Goal: Task Accomplishment & Management: Complete application form

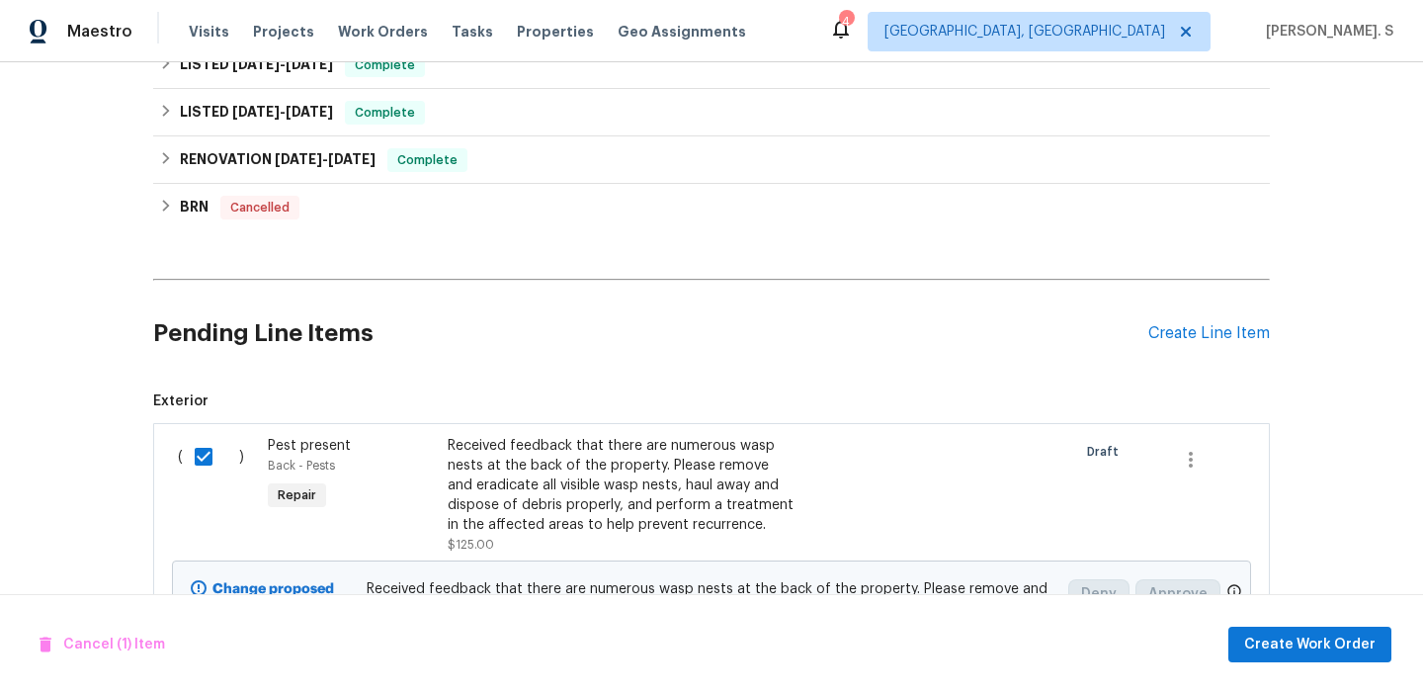
scroll to position [1117, 0]
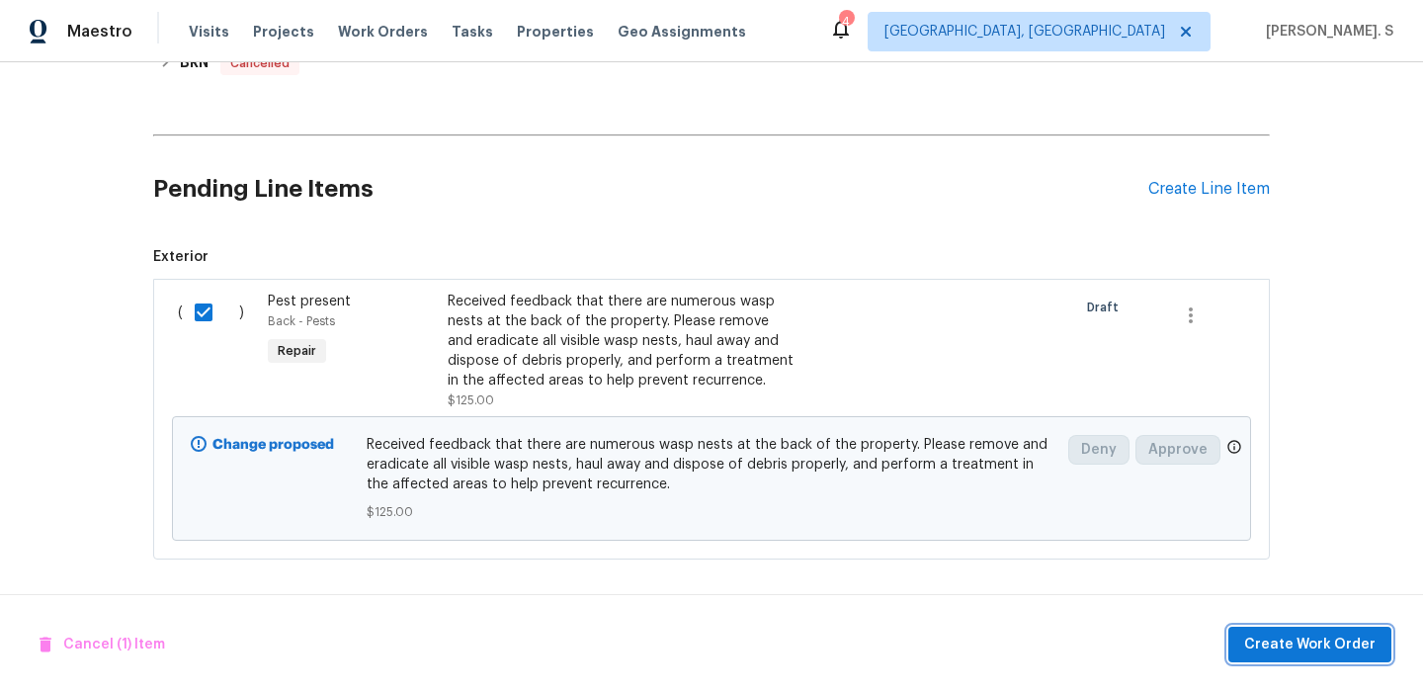
click at [1262, 635] on span "Create Work Order" at bounding box center [1309, 645] width 131 height 25
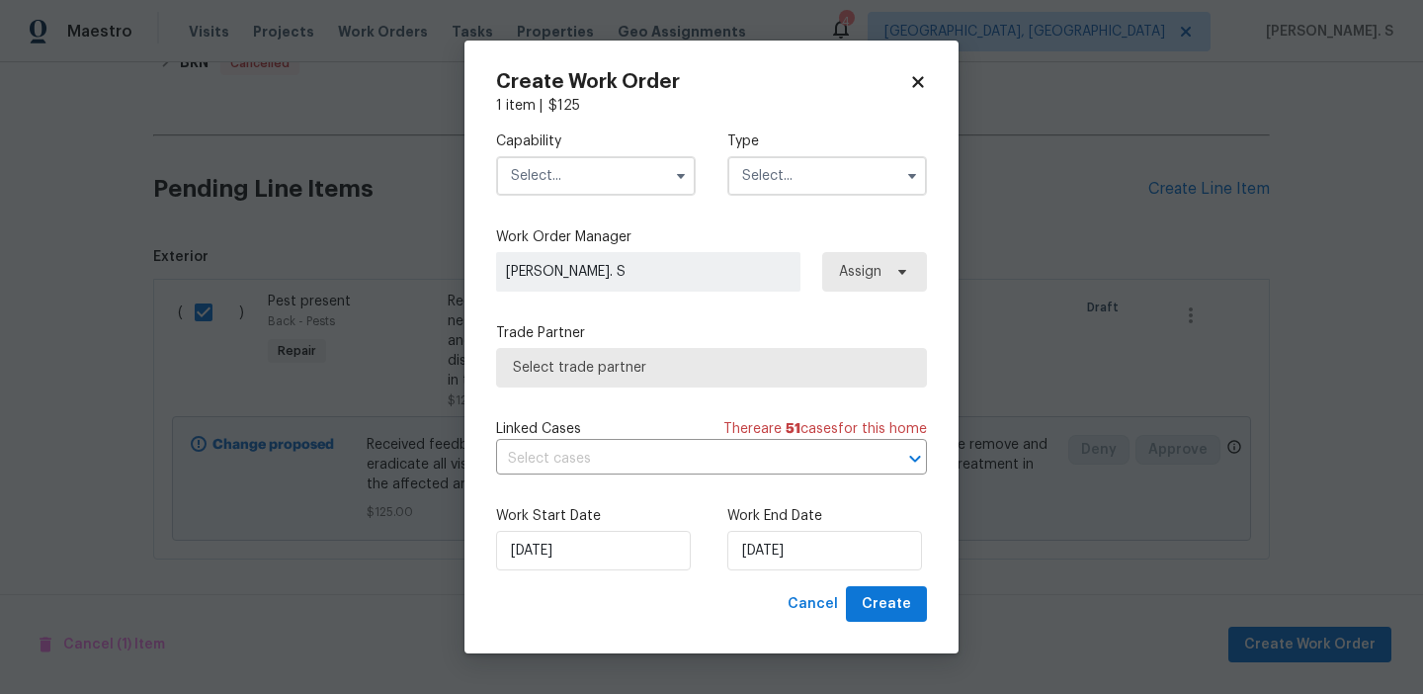
click at [657, 185] on input "text" at bounding box center [596, 176] width 200 height 40
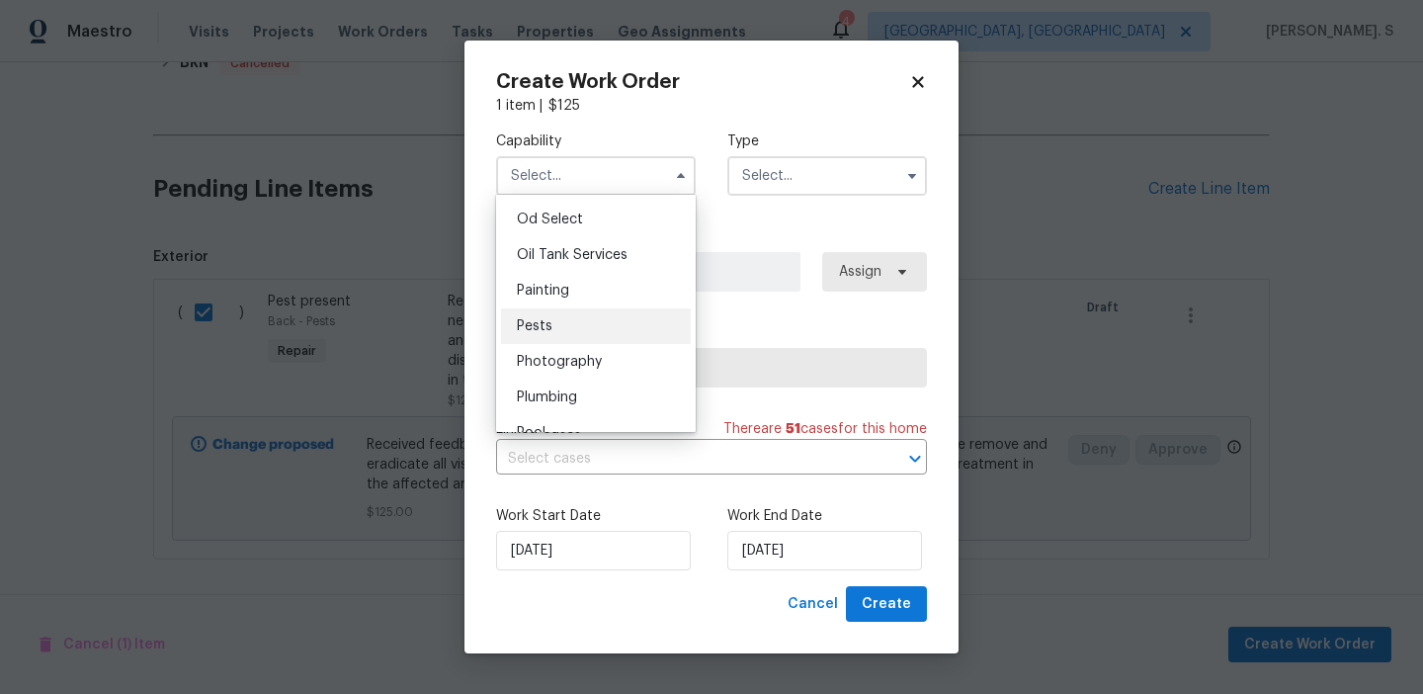
scroll to position [1591, 0]
click at [652, 323] on div "Pests" at bounding box center [596, 322] width 190 height 36
type input "Pests"
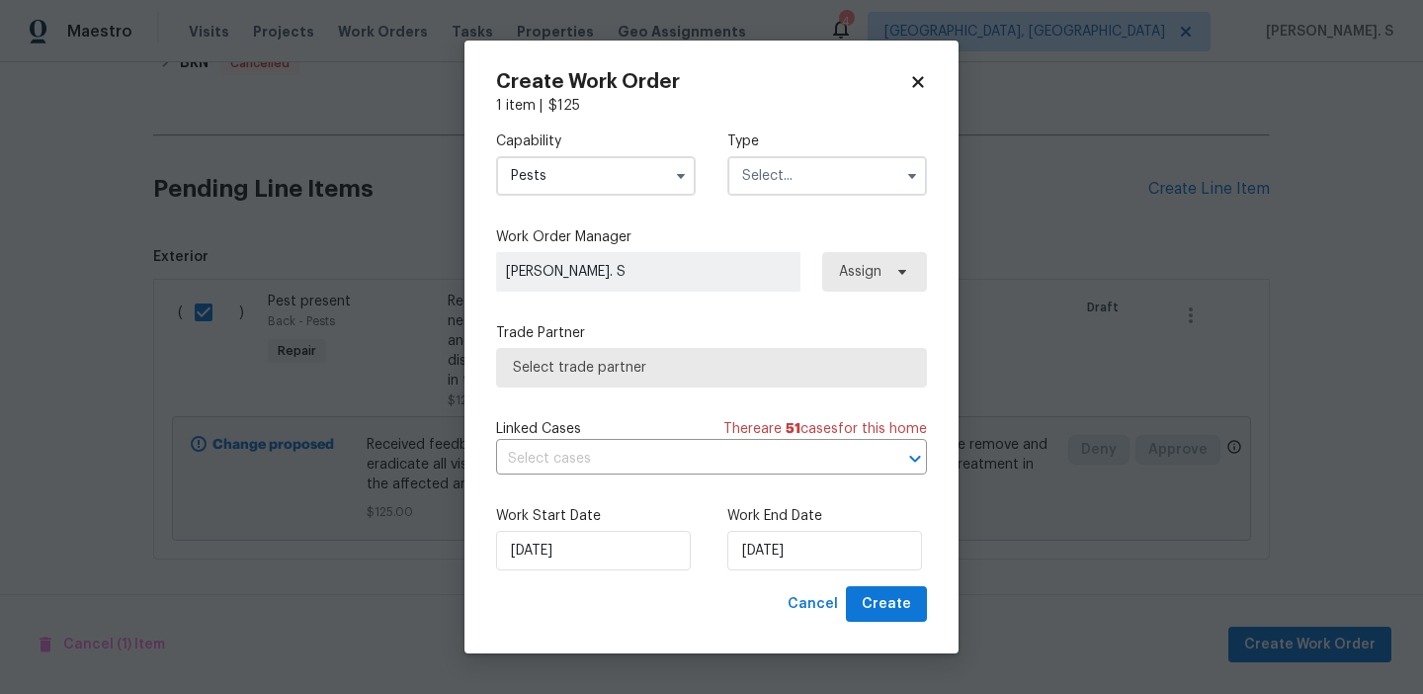
click at [792, 190] on input "text" at bounding box center [827, 176] width 200 height 40
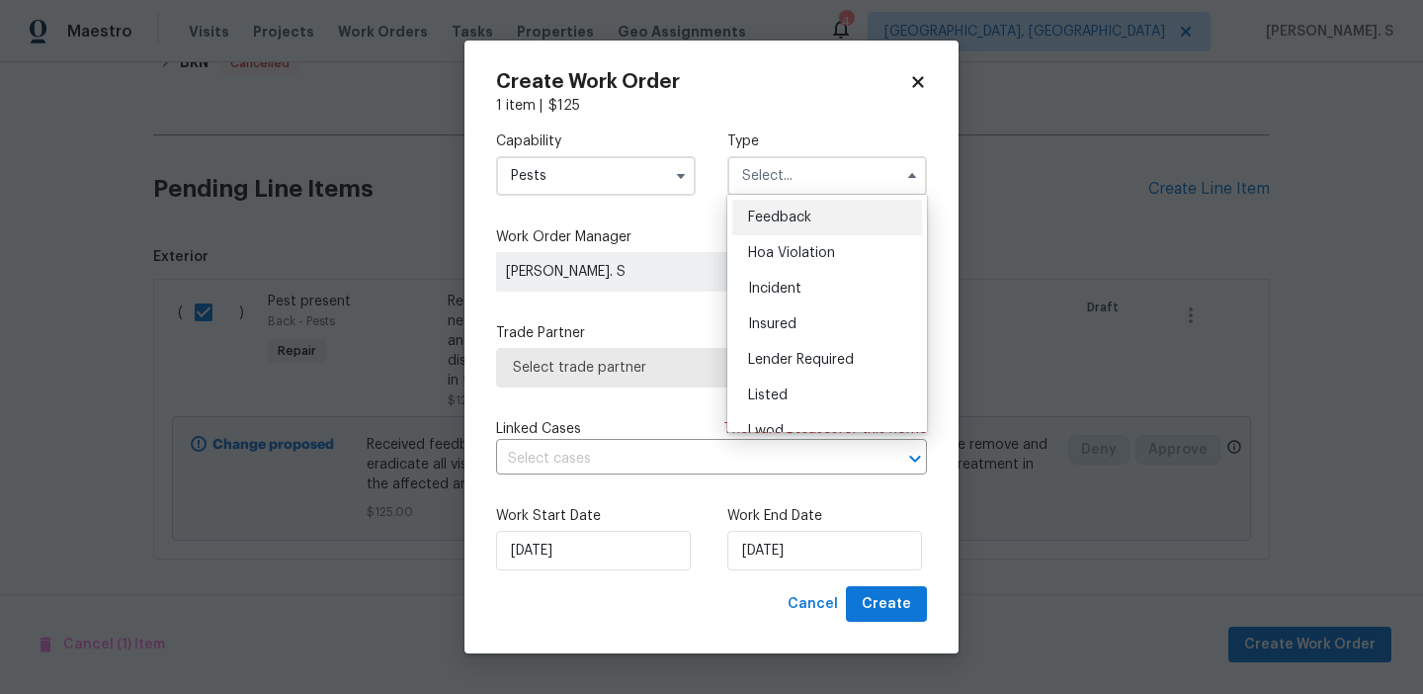
click at [789, 228] on div "Feedback" at bounding box center [827, 218] width 190 height 36
type input "Feedback"
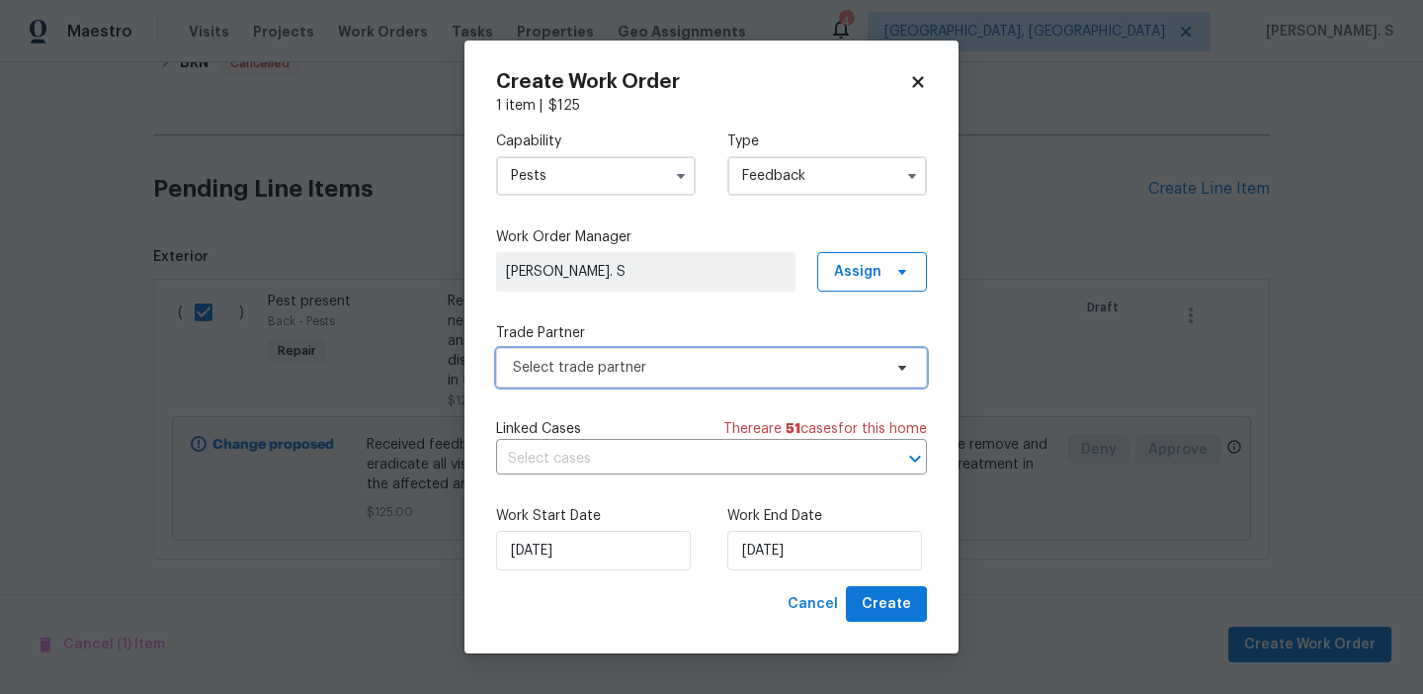
click at [703, 377] on span "Select trade partner" at bounding box center [711, 368] width 431 height 40
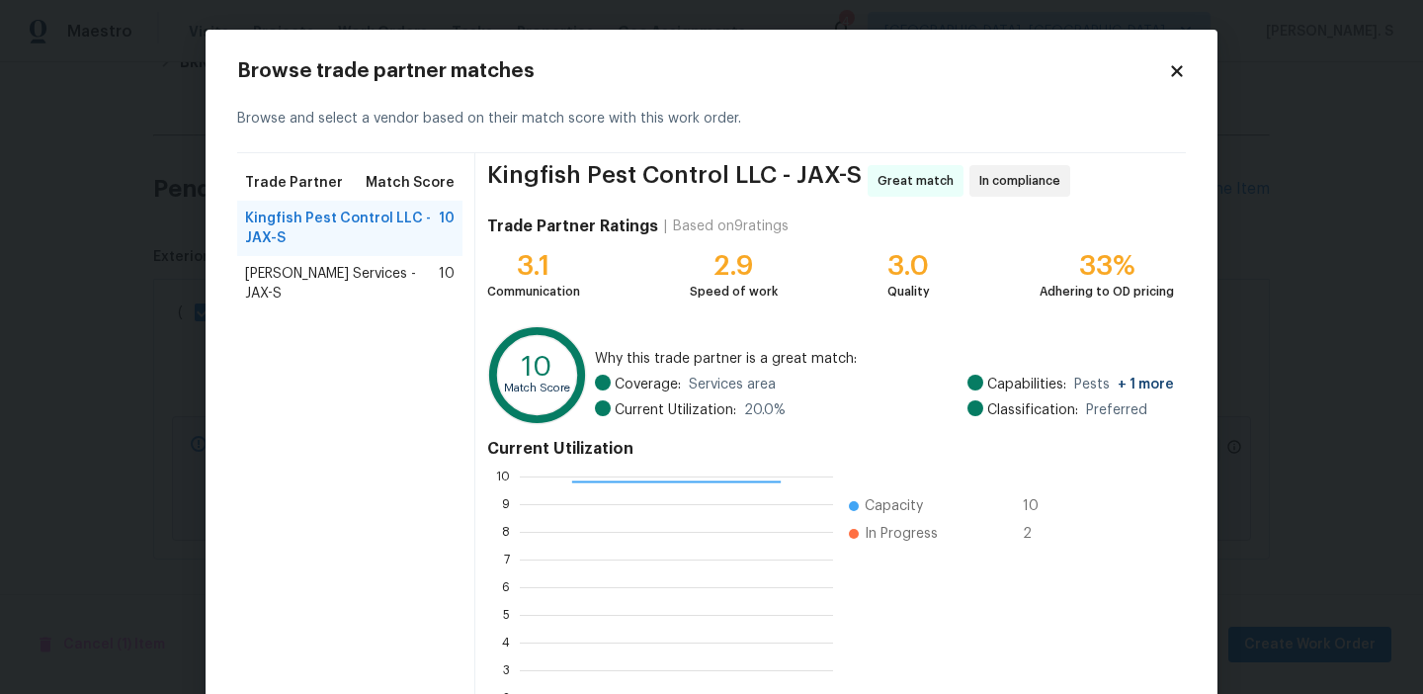
scroll to position [178, 0]
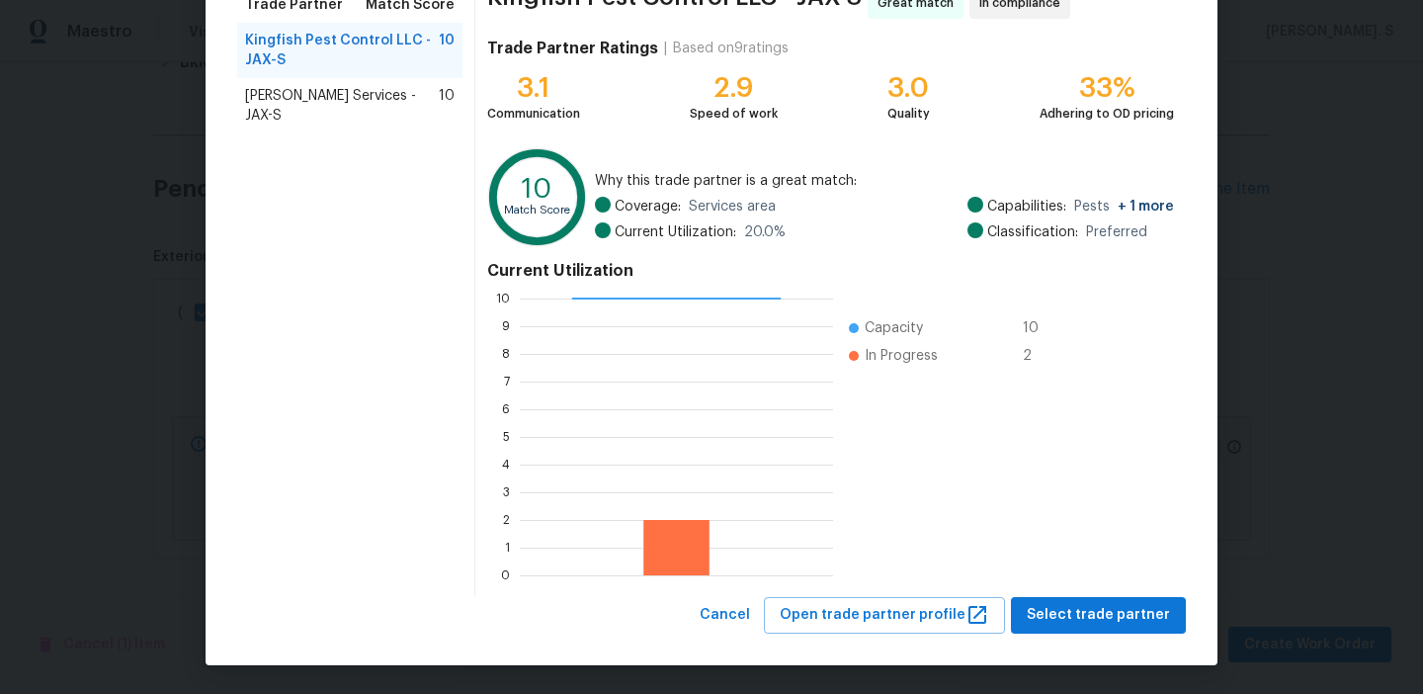
click at [392, 89] on span "Massey Services - JAX-S" at bounding box center [342, 106] width 194 height 40
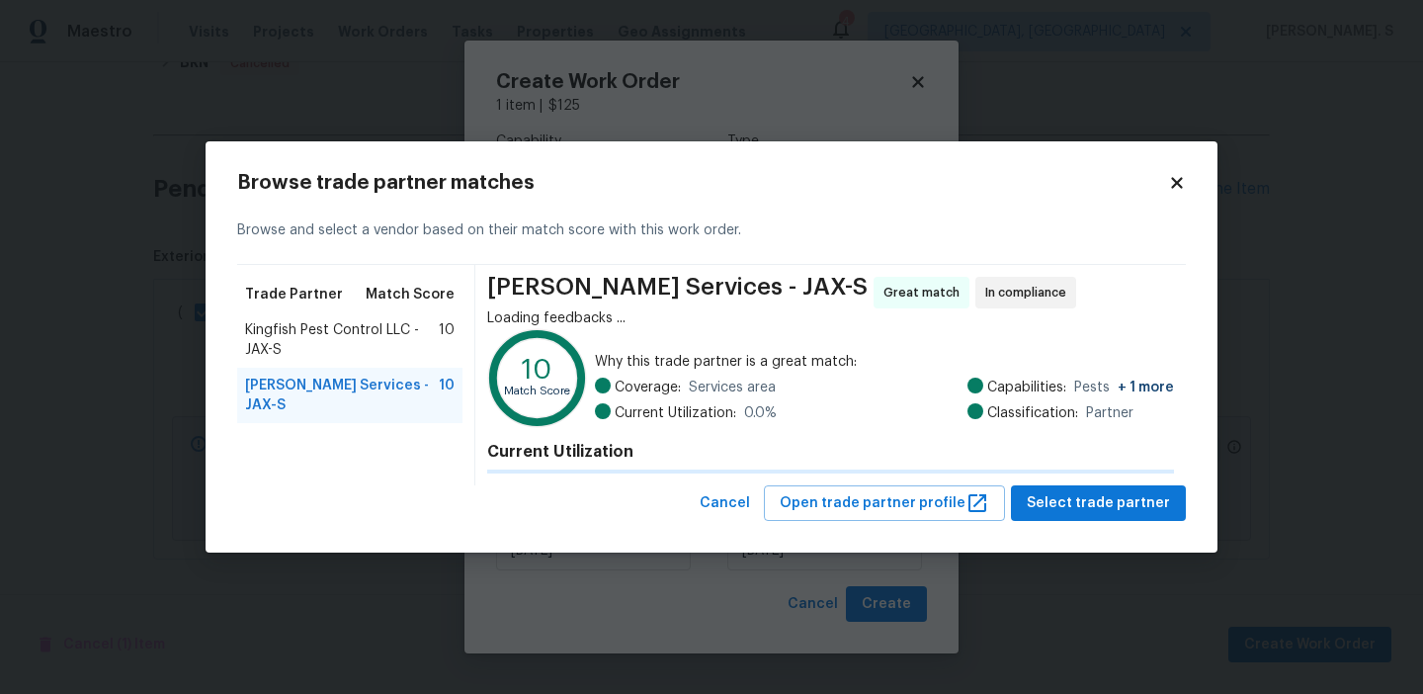
scroll to position [0, 0]
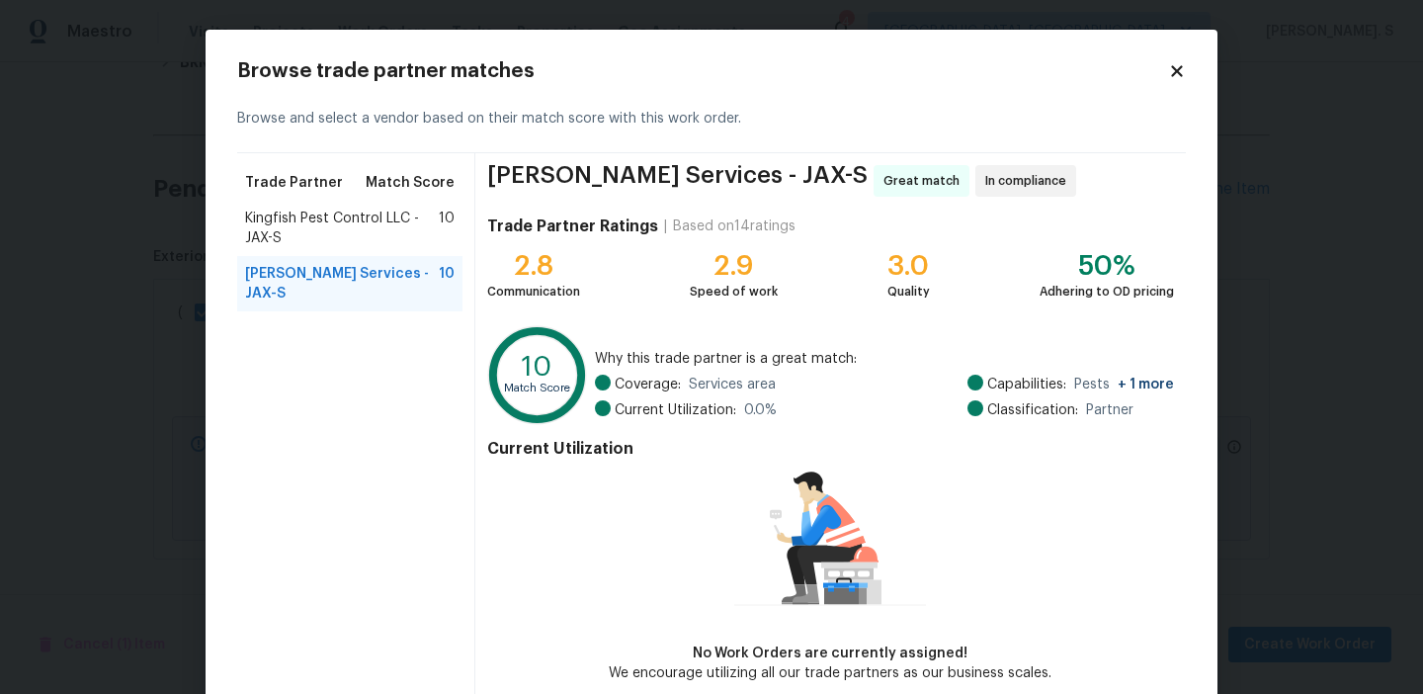
click at [431, 221] on span "Kingfish Pest Control LLC - JAX-S" at bounding box center [342, 229] width 194 height 40
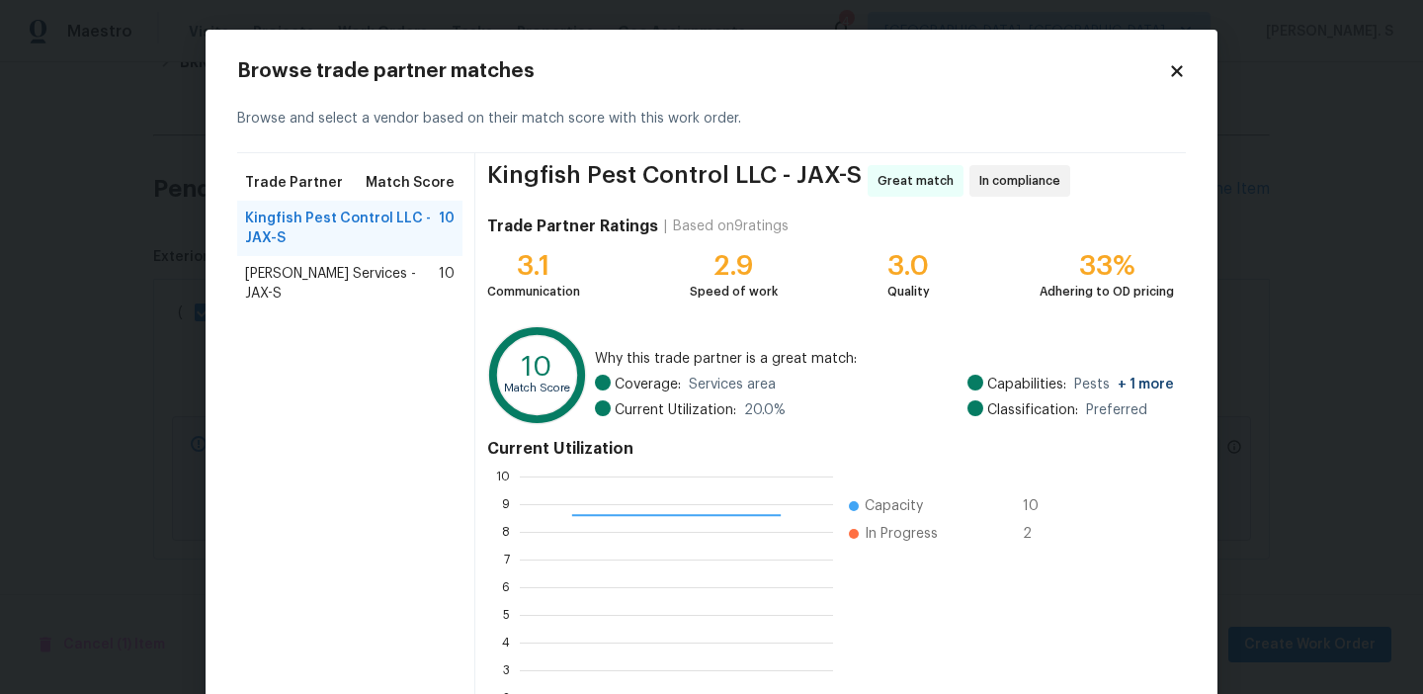
scroll to position [178, 0]
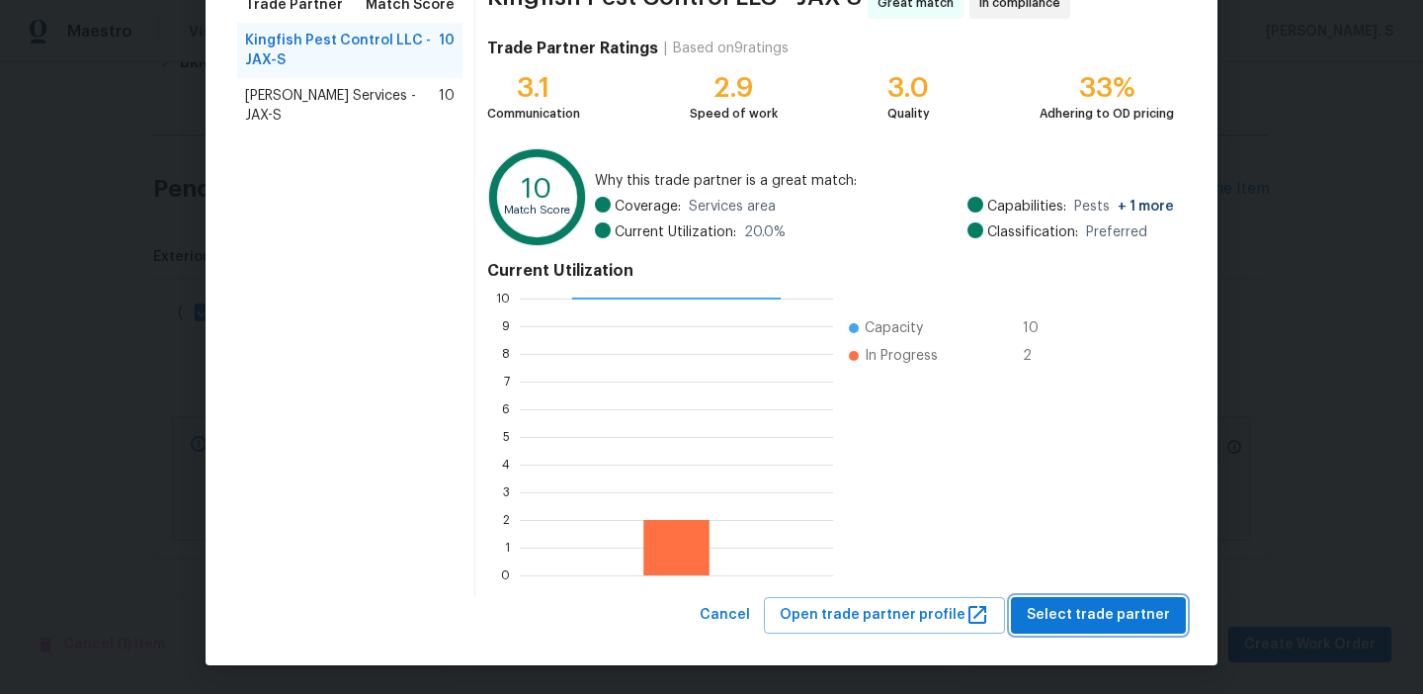
click at [1146, 629] on button "Select trade partner" at bounding box center [1098, 615] width 175 height 37
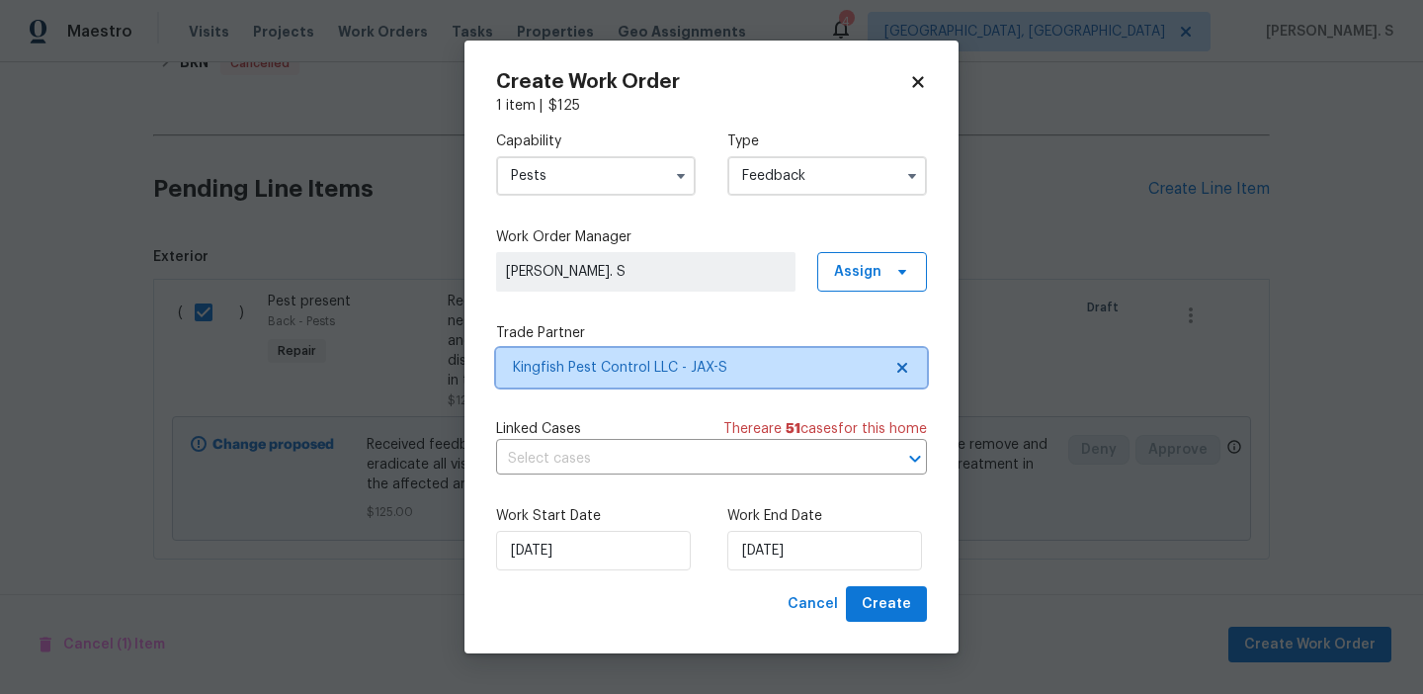
scroll to position [0, 0]
click at [715, 464] on input "text" at bounding box center [684, 459] width 376 height 31
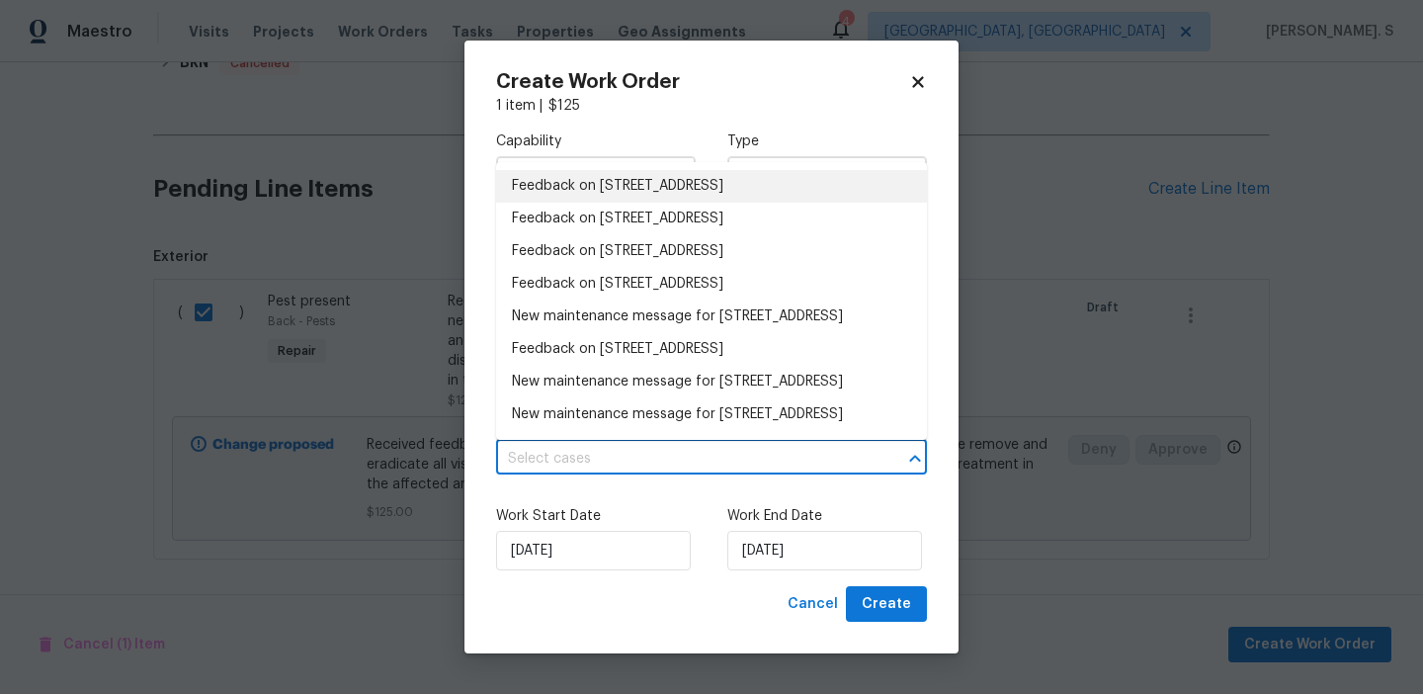
click at [645, 186] on li "Feedback on 2922 Madrid Ave E, Jacksonville, FL 32217" at bounding box center [711, 186] width 431 height 33
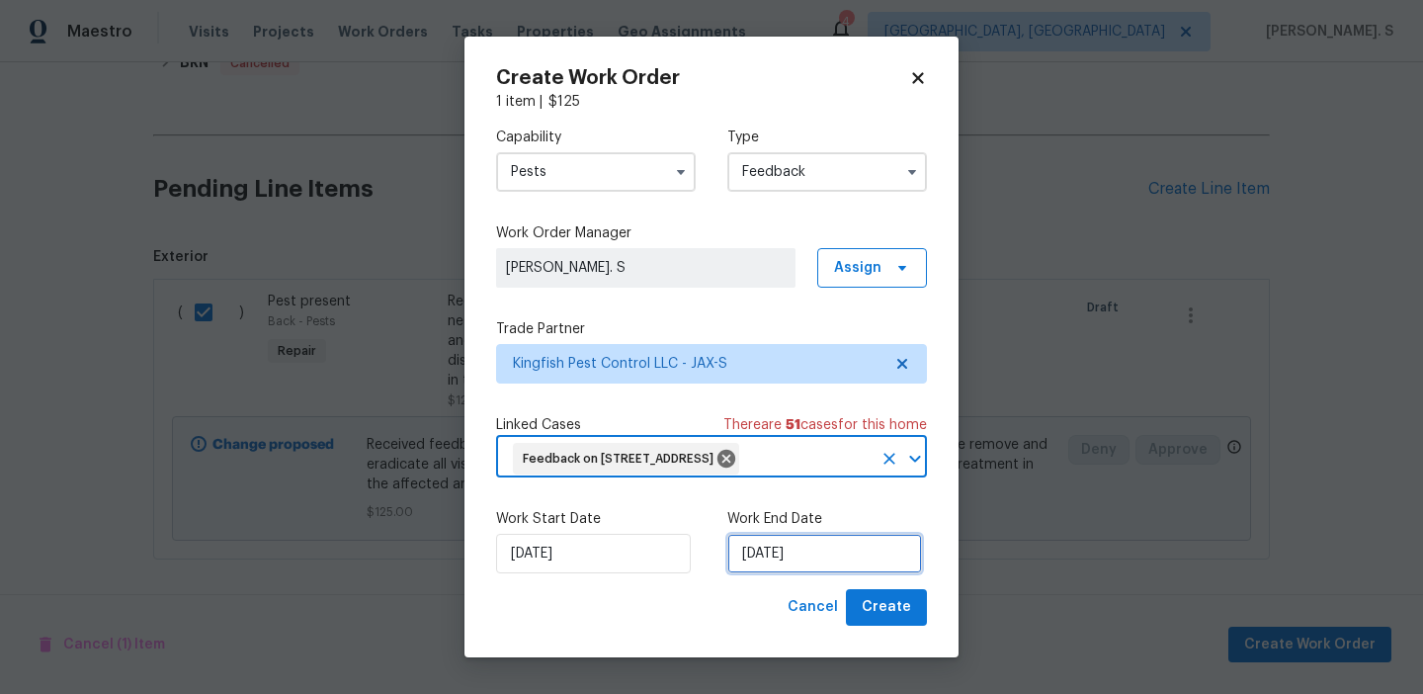
click at [770, 573] on input "[DATE]" at bounding box center [824, 554] width 195 height 40
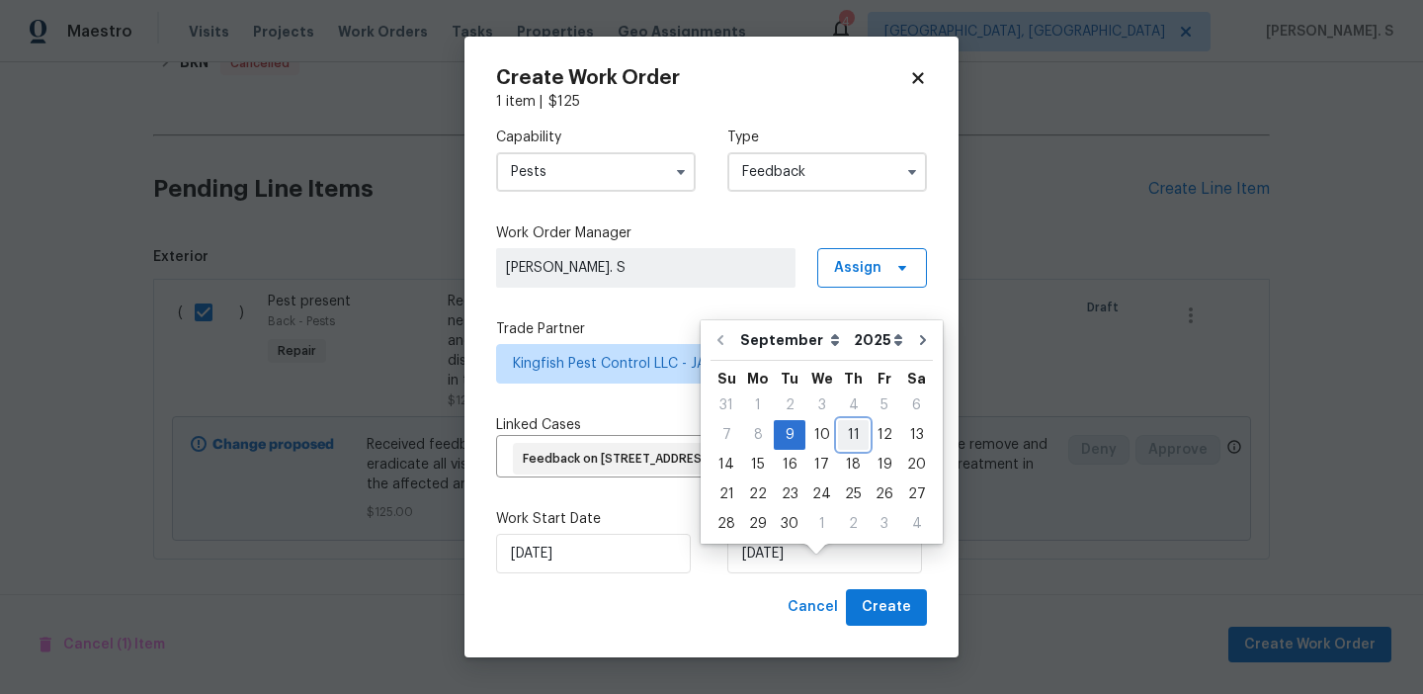
click at [849, 434] on div "11" at bounding box center [853, 435] width 31 height 28
type input "[DATE]"
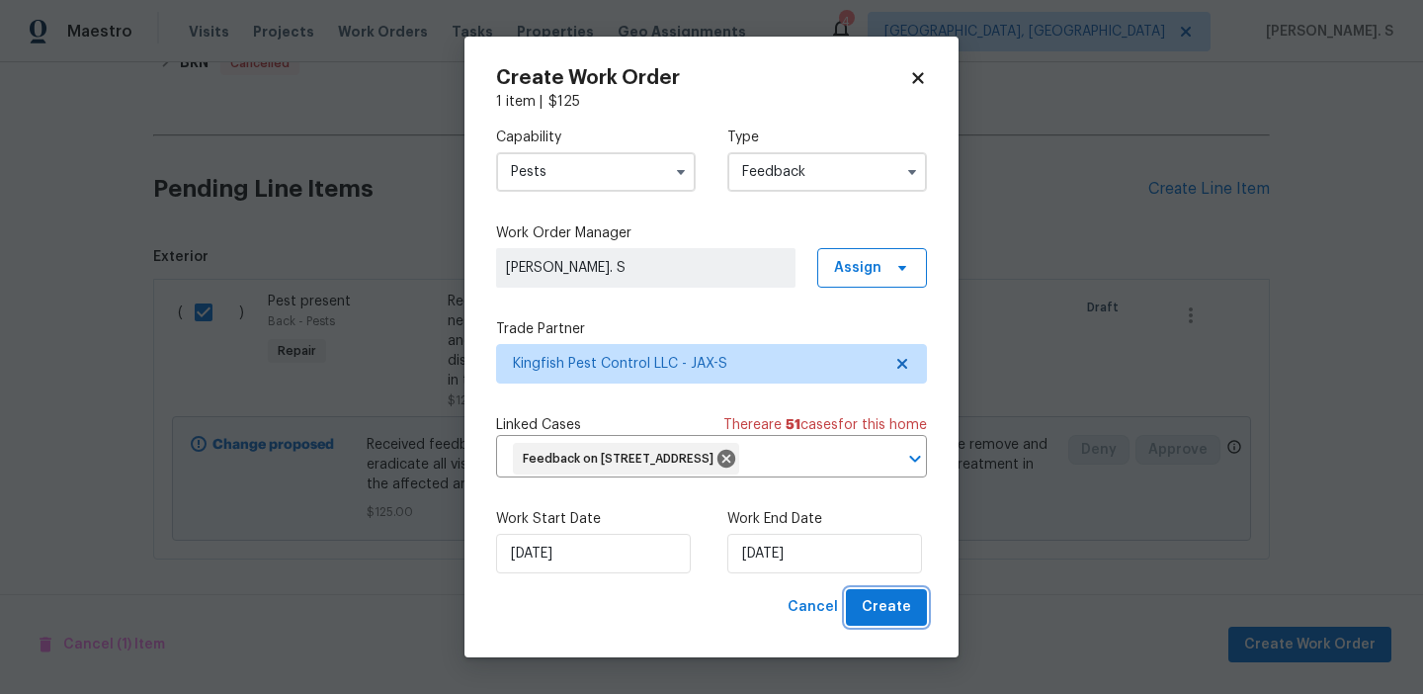
click at [874, 620] on span "Create" at bounding box center [886, 607] width 49 height 25
checkbox input "false"
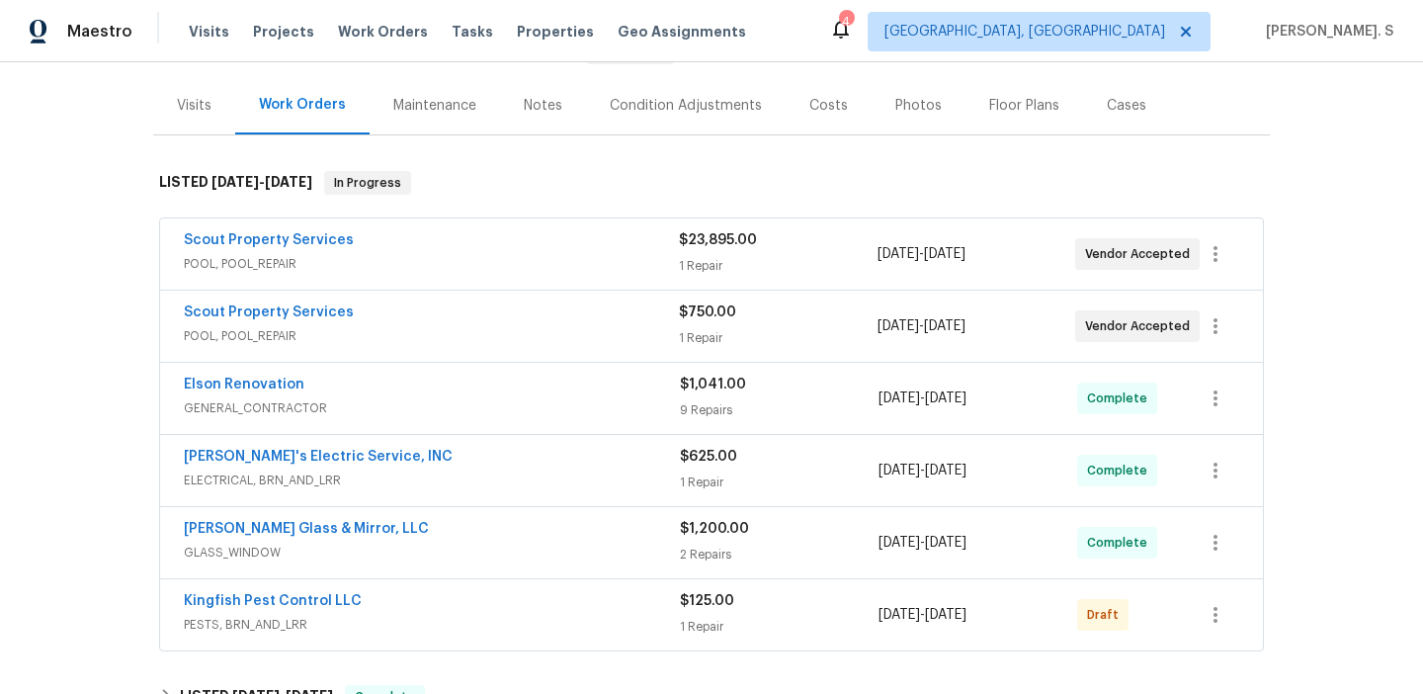
scroll to position [259, 0]
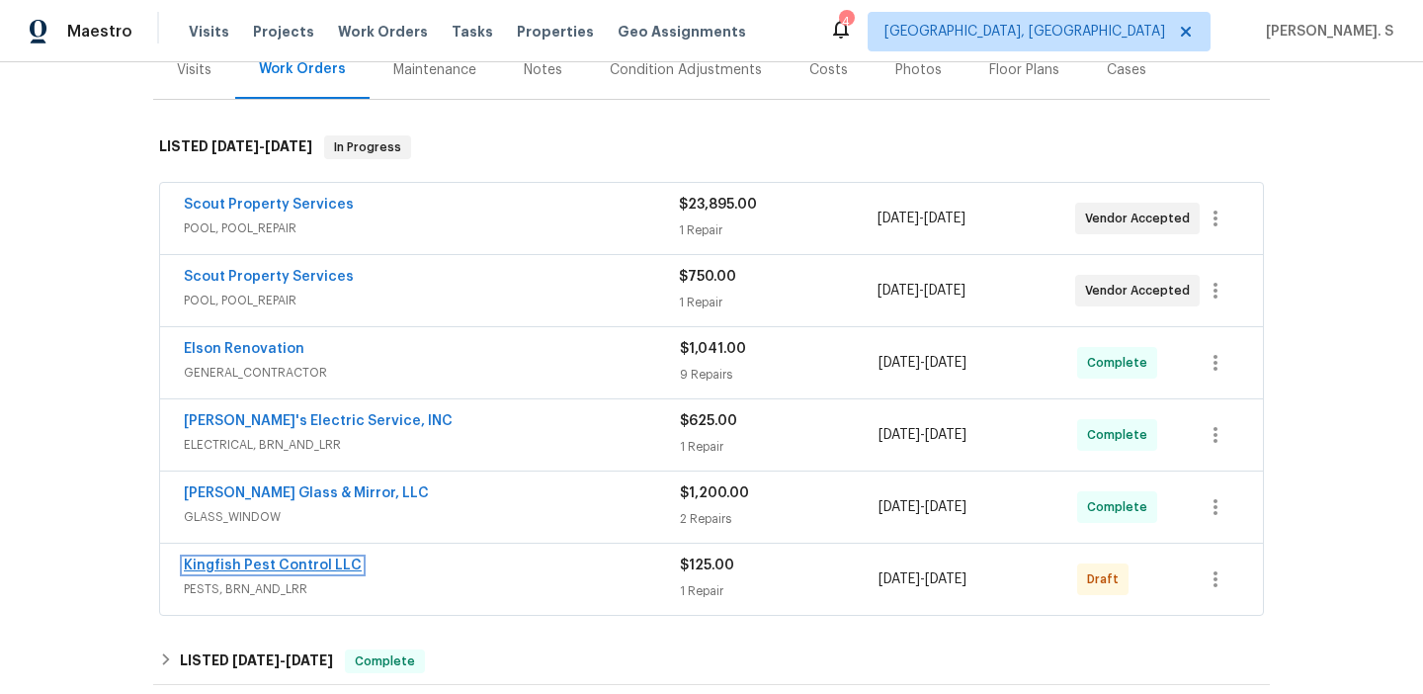
click at [331, 566] on link "Kingfish Pest Control LLC" at bounding box center [273, 565] width 178 height 14
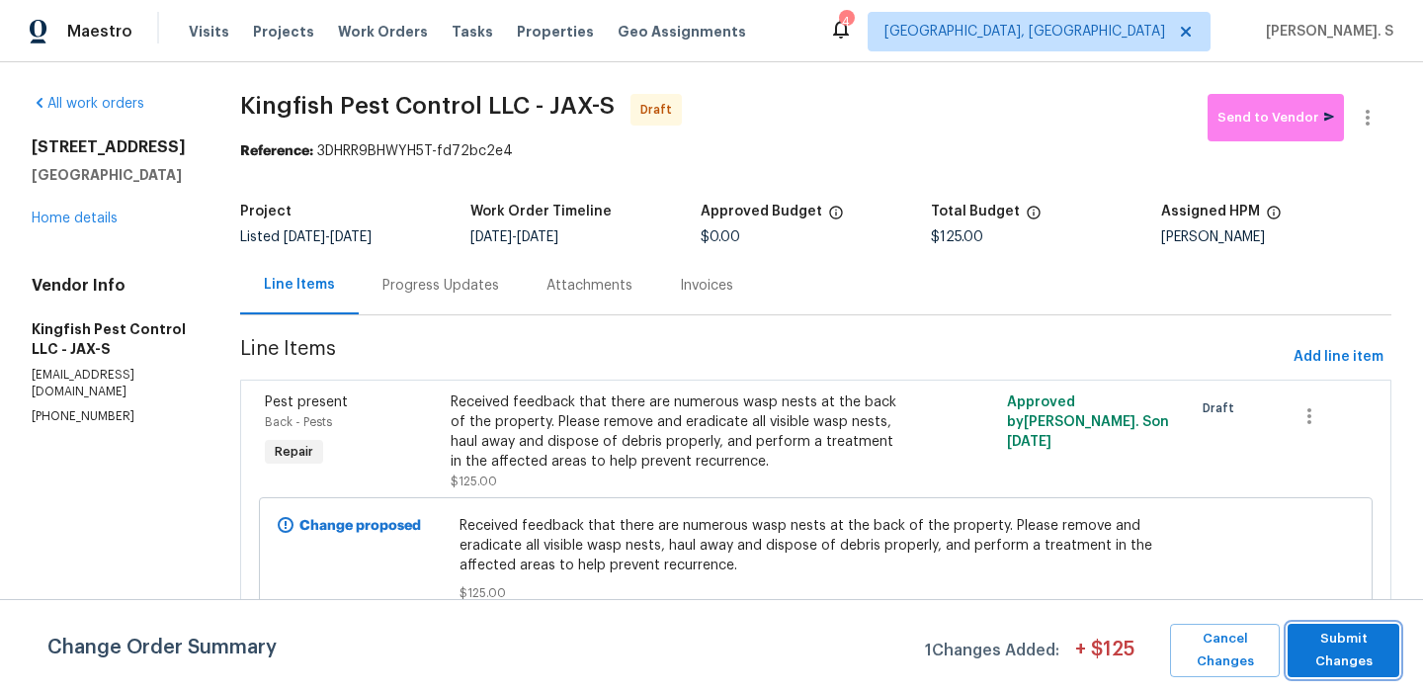
click at [1312, 660] on span "Submit Changes" at bounding box center [1344, 650] width 92 height 45
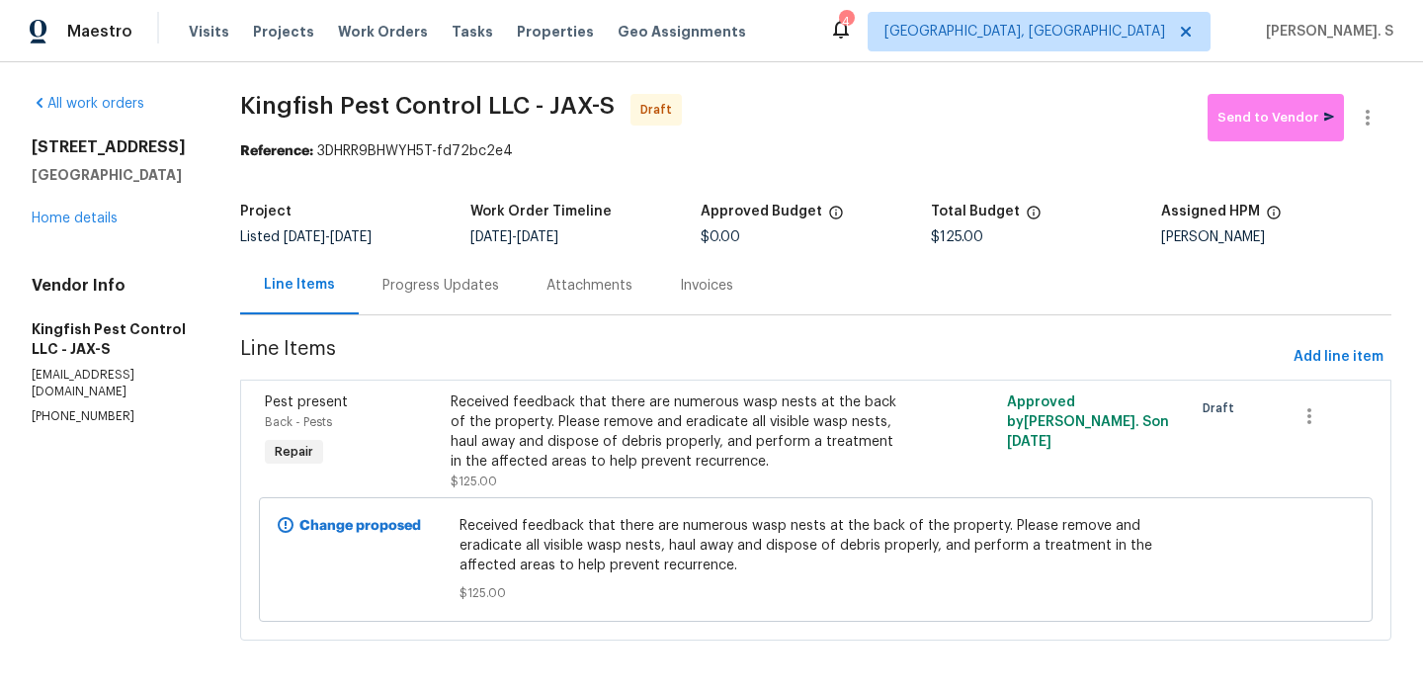
click at [458, 296] on div "Progress Updates" at bounding box center [441, 285] width 164 height 58
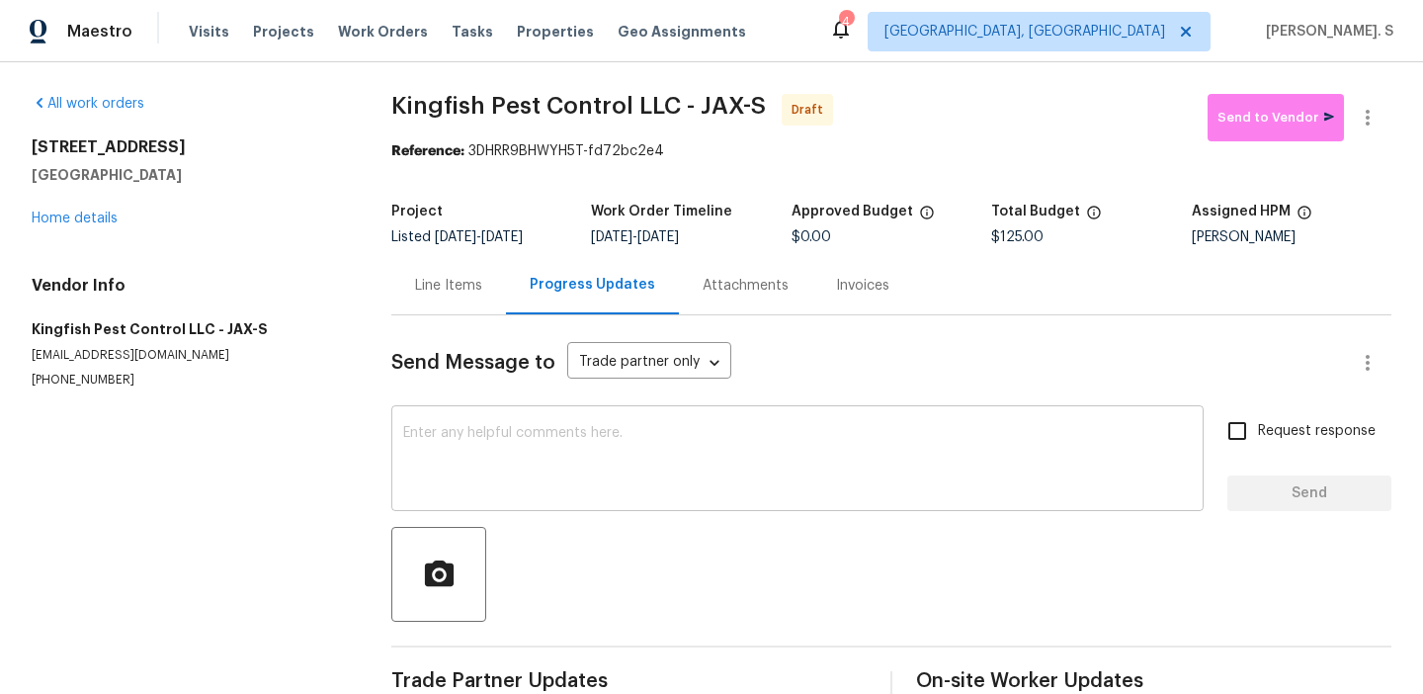
click at [510, 505] on div "x ​" at bounding box center [797, 460] width 812 height 101
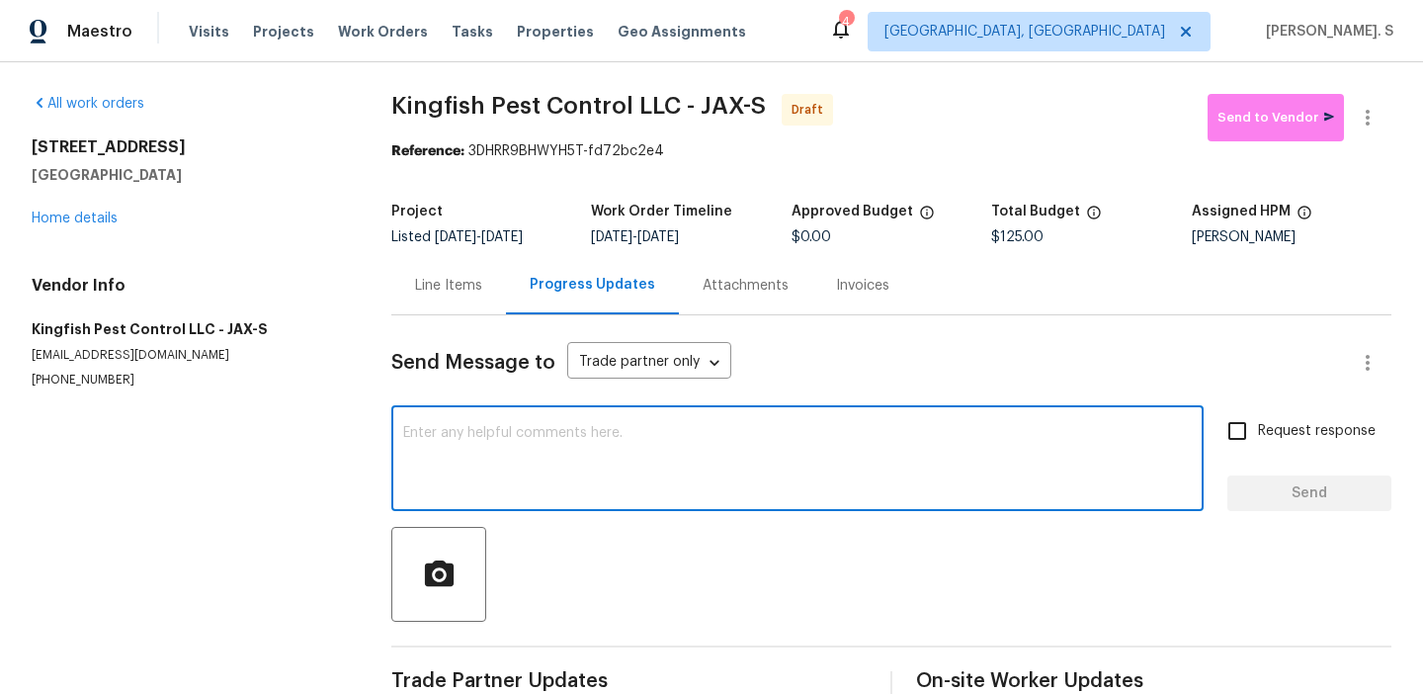
paste textarea "Hi this is Glory with Opendoor. I’m confirming you received the WO for the prop…"
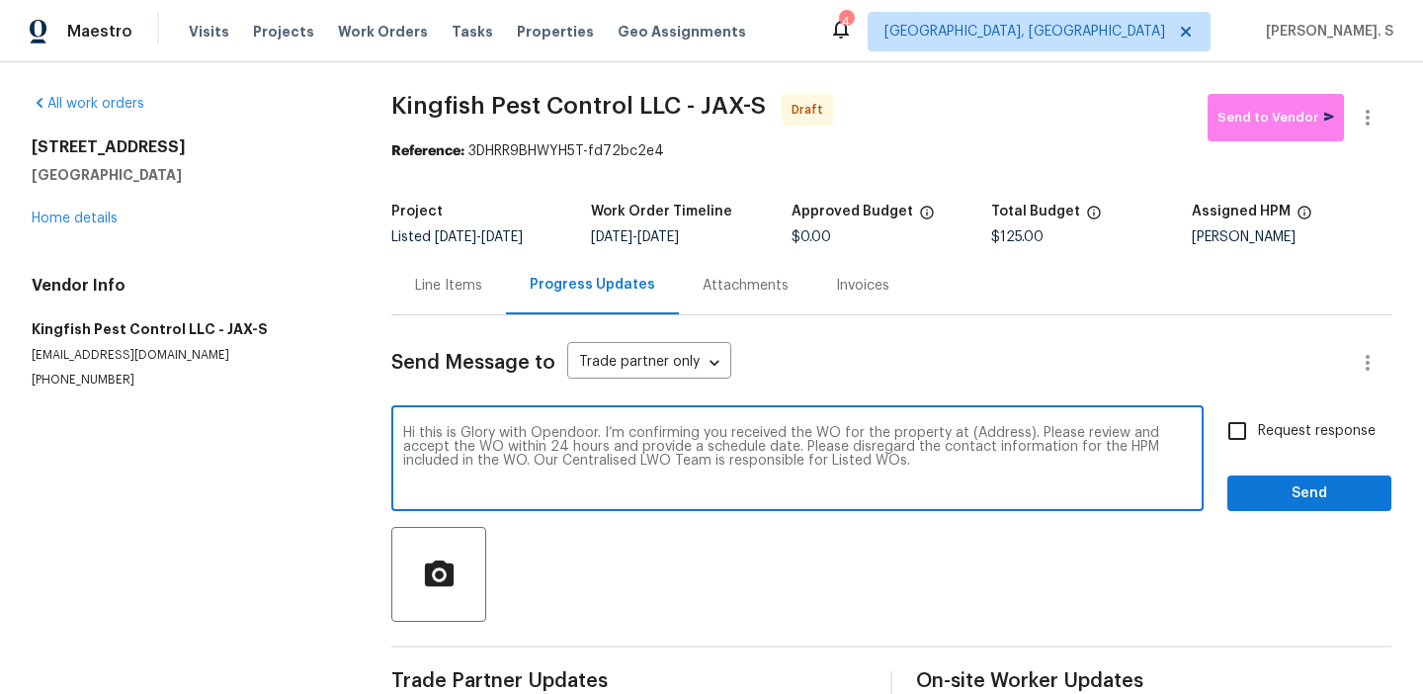
click at [987, 433] on textarea "Hi this is Glory with Opendoor. I’m confirming you received the WO for the prop…" at bounding box center [797, 460] width 789 height 69
paste textarea "[STREET_ADDRESS]"
type textarea "Hi this is Glory with Opendoor. I’m confirming you received the WO for the prop…"
click at [1377, 106] on icon "button" at bounding box center [1368, 118] width 24 height 24
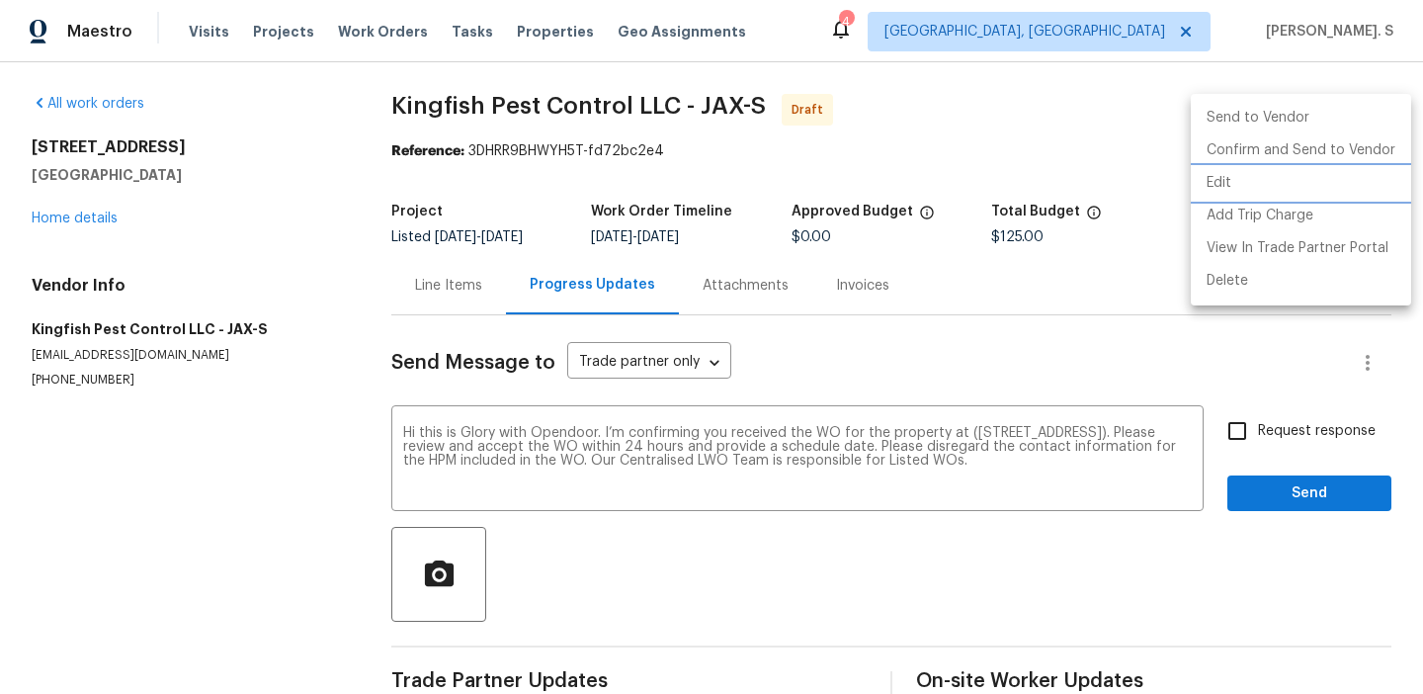
click at [1306, 185] on li "Edit" at bounding box center [1301, 183] width 220 height 33
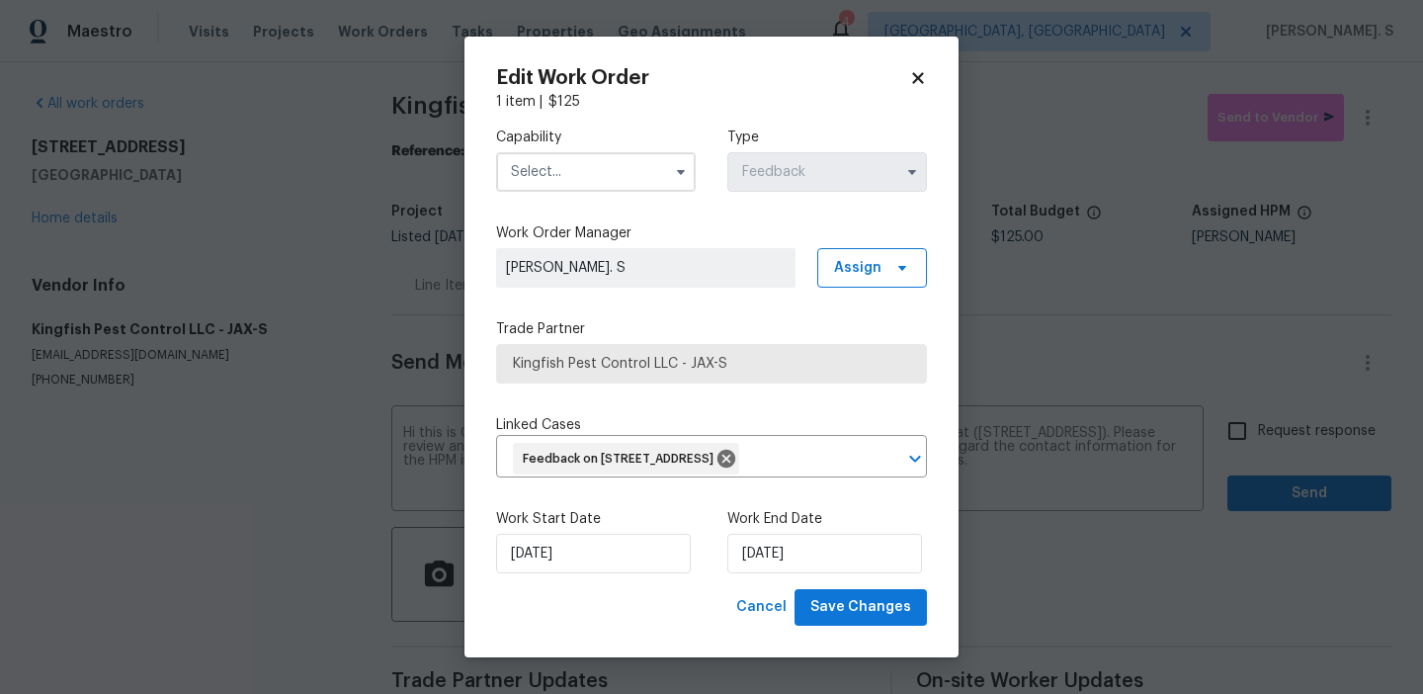
click at [605, 152] on input "text" at bounding box center [596, 172] width 200 height 40
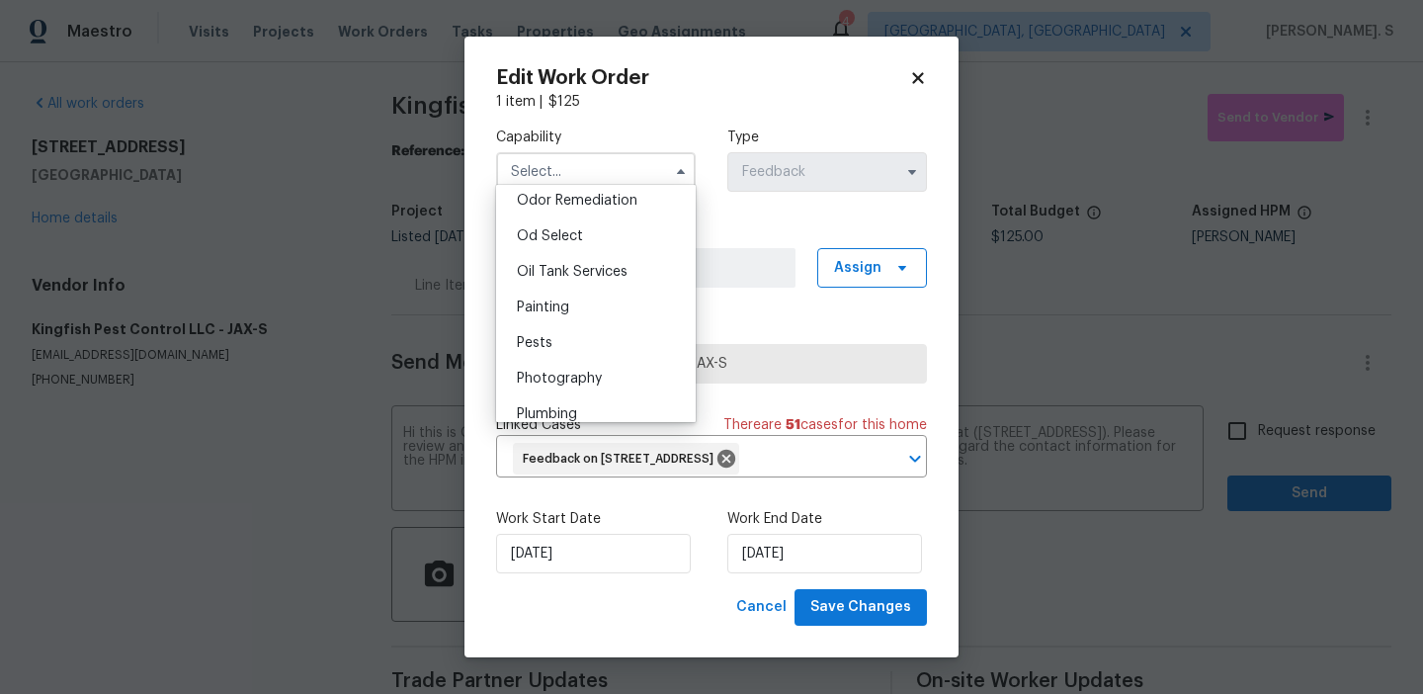
scroll to position [1578, 0]
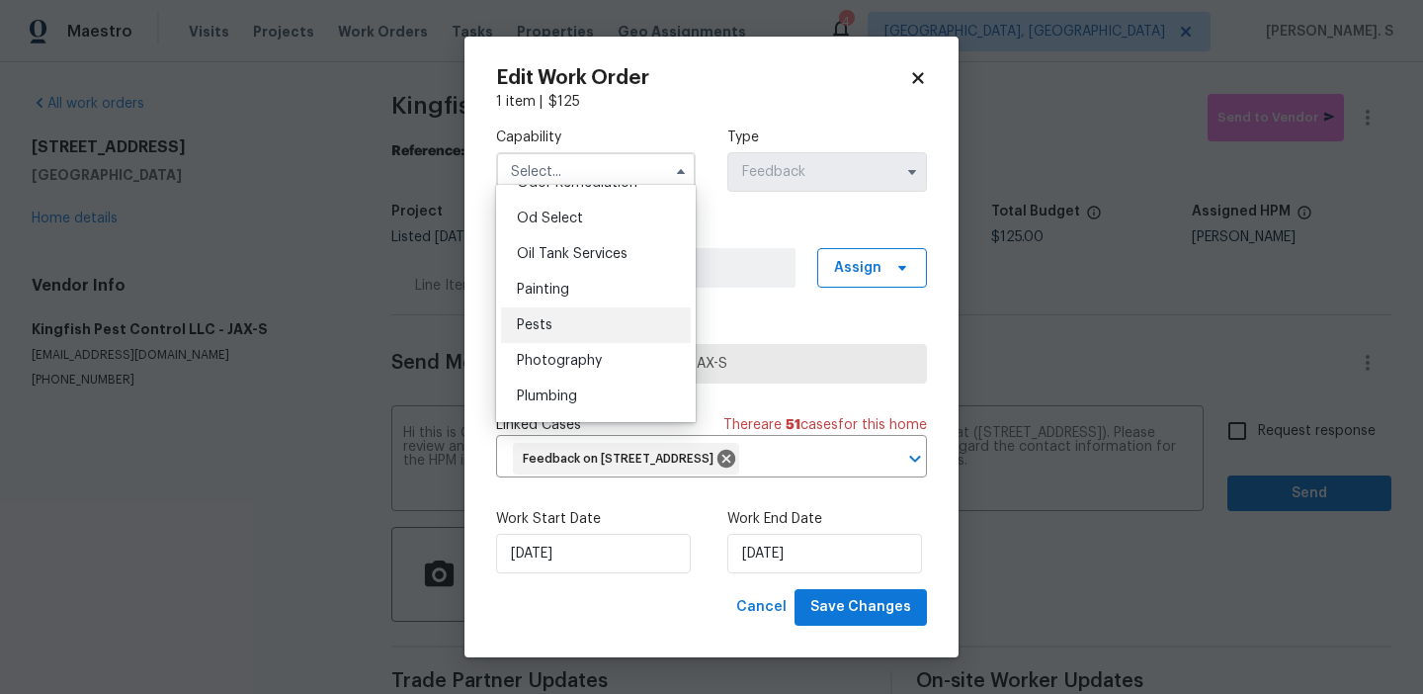
click at [580, 324] on div "Pests" at bounding box center [596, 325] width 190 height 36
type input "Pests"
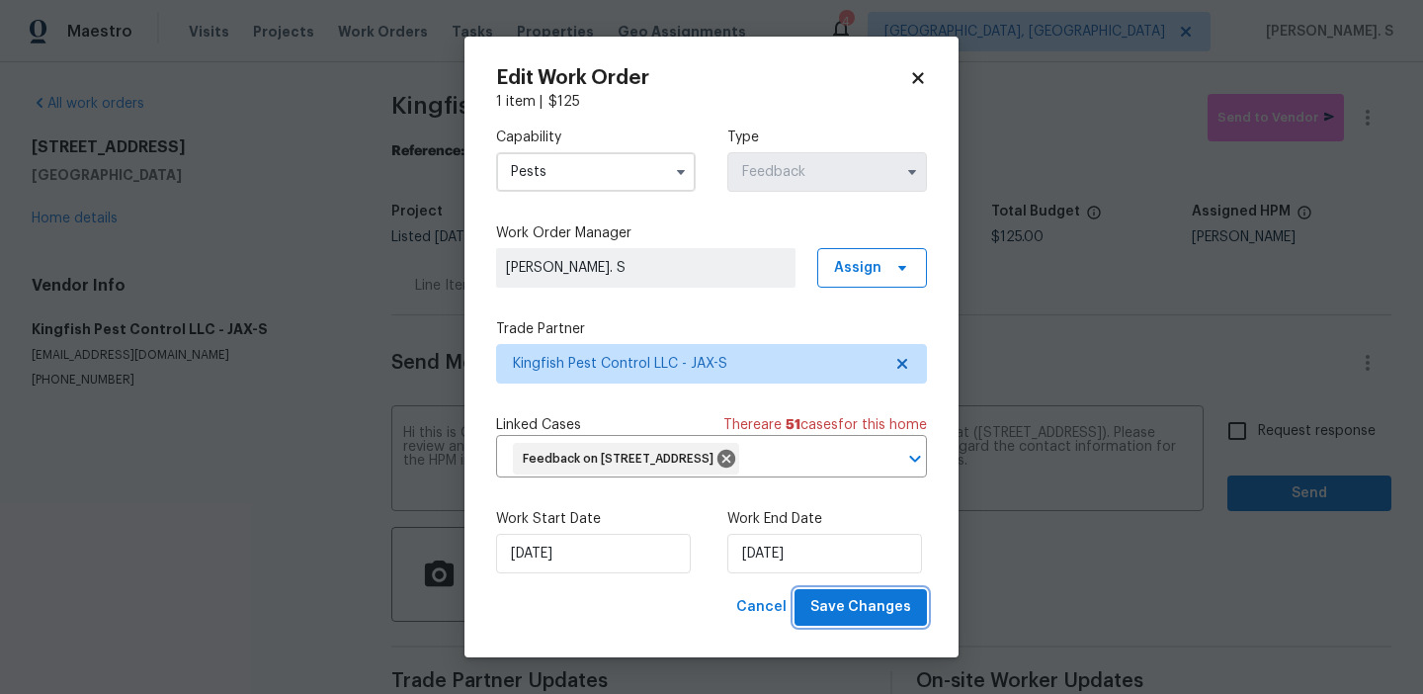
click at [862, 616] on button "Save Changes" at bounding box center [861, 607] width 132 height 37
click at [1298, 423] on body "Maestro Visits Projects Work Orders Tasks Properties Geo Assignments 4 Albuquer…" at bounding box center [711, 347] width 1423 height 694
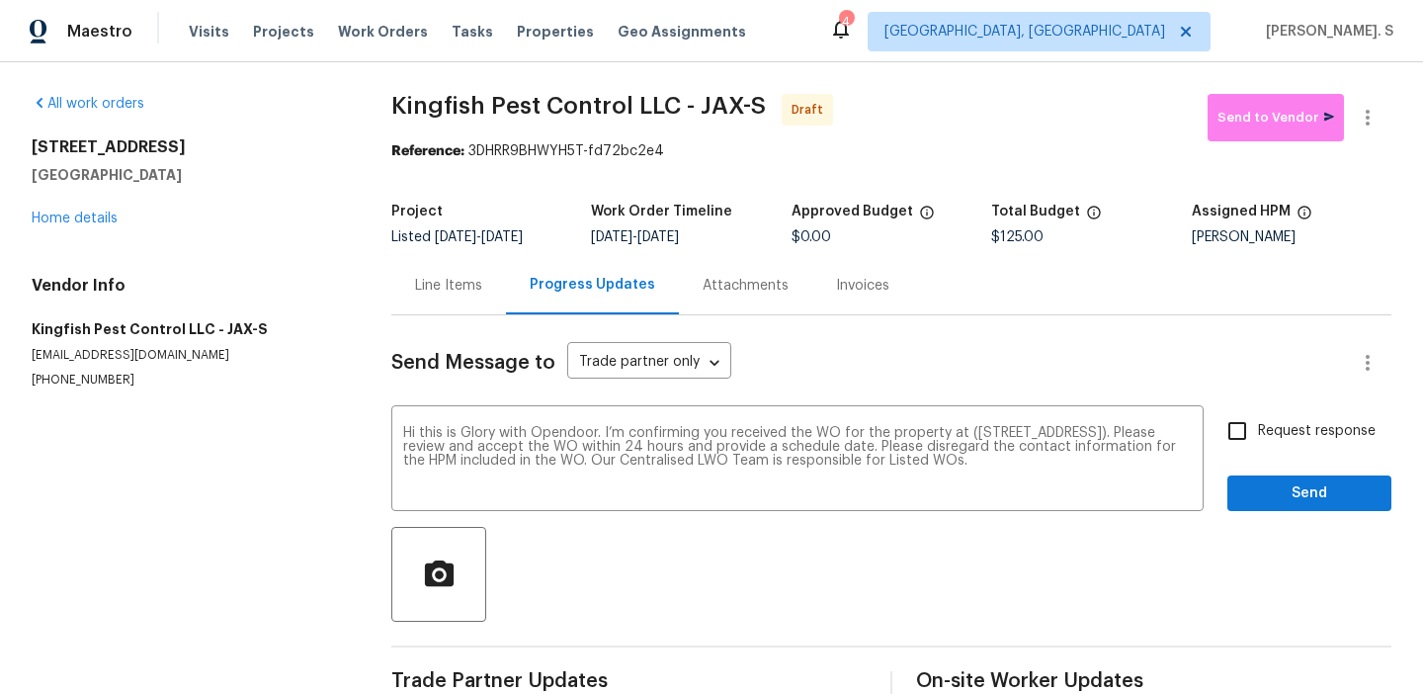
click at [1298, 423] on span "Request response" at bounding box center [1317, 431] width 118 height 21
click at [1258, 423] on input "Request response" at bounding box center [1238, 431] width 42 height 42
checkbox input "true"
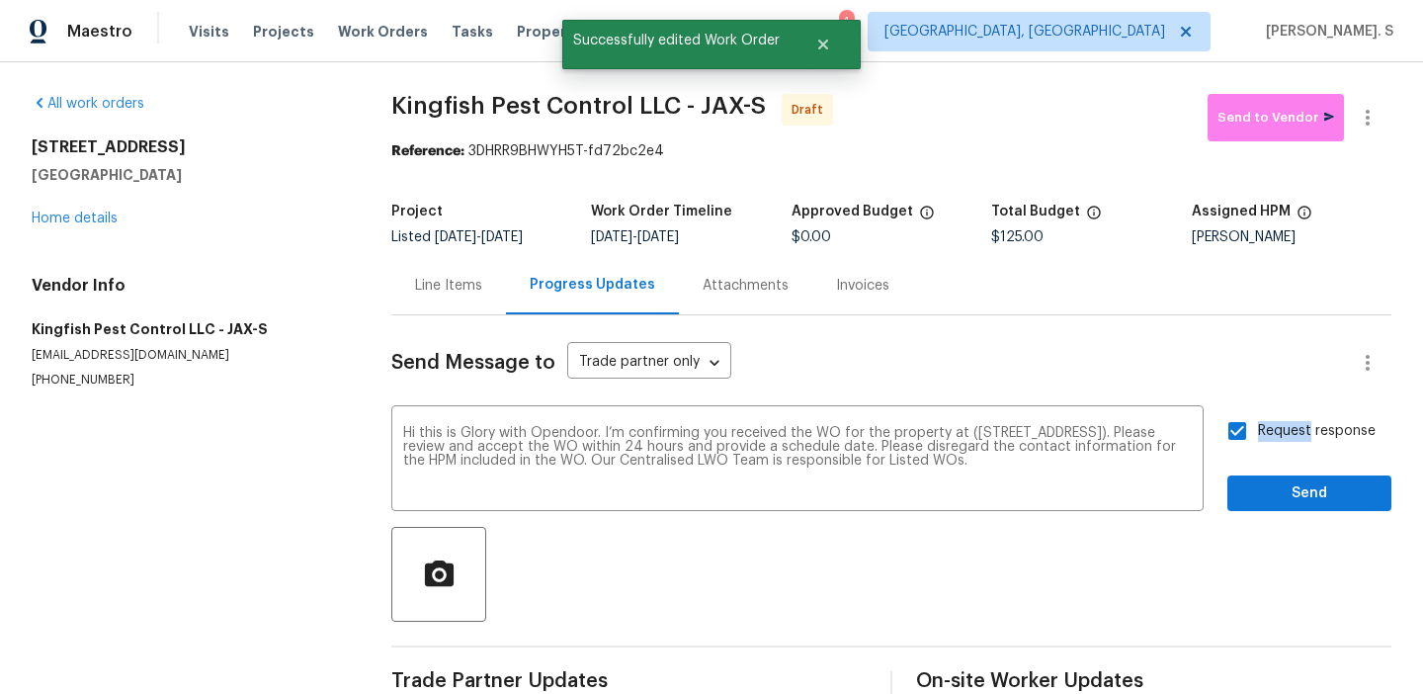
click at [1286, 469] on div "Request response Send" at bounding box center [1309, 460] width 164 height 101
click at [1286, 490] on span "Send" at bounding box center [1309, 493] width 132 height 25
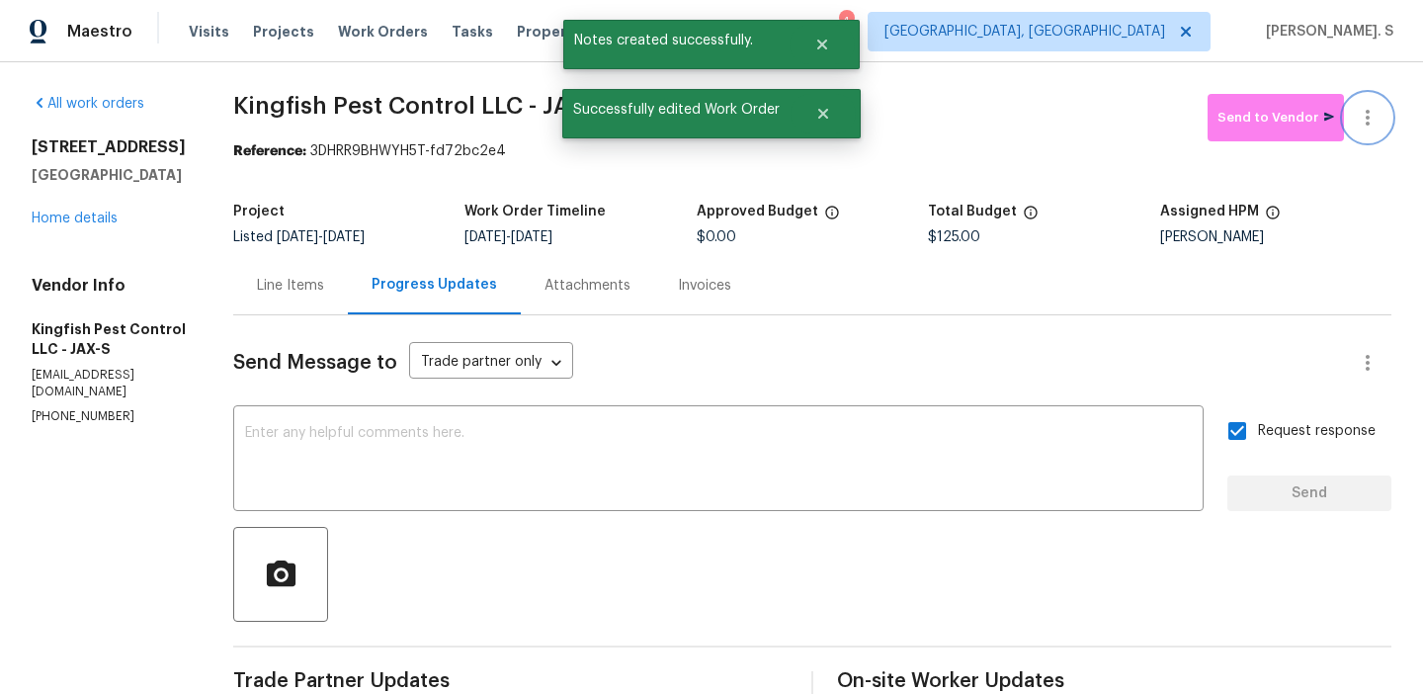
click at [1361, 113] on icon "button" at bounding box center [1368, 118] width 24 height 24
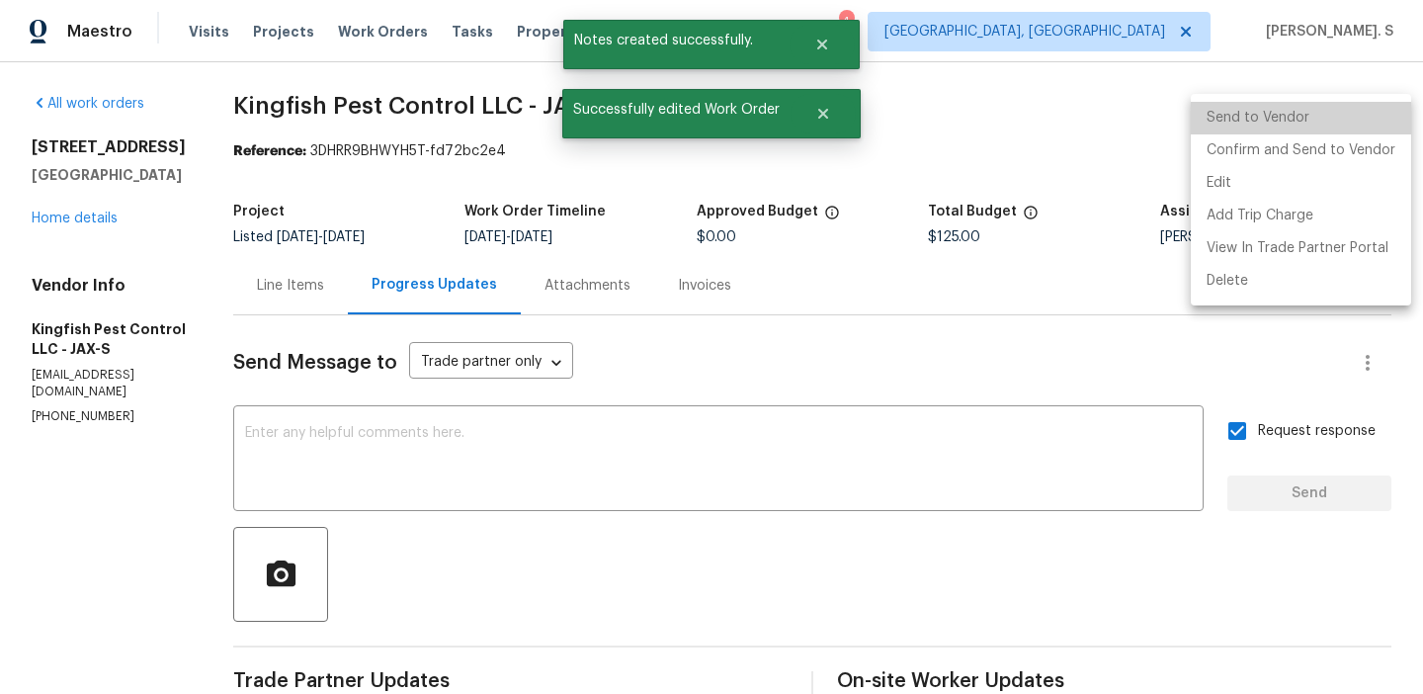
click at [1357, 129] on li "Send to Vendor" at bounding box center [1301, 118] width 220 height 33
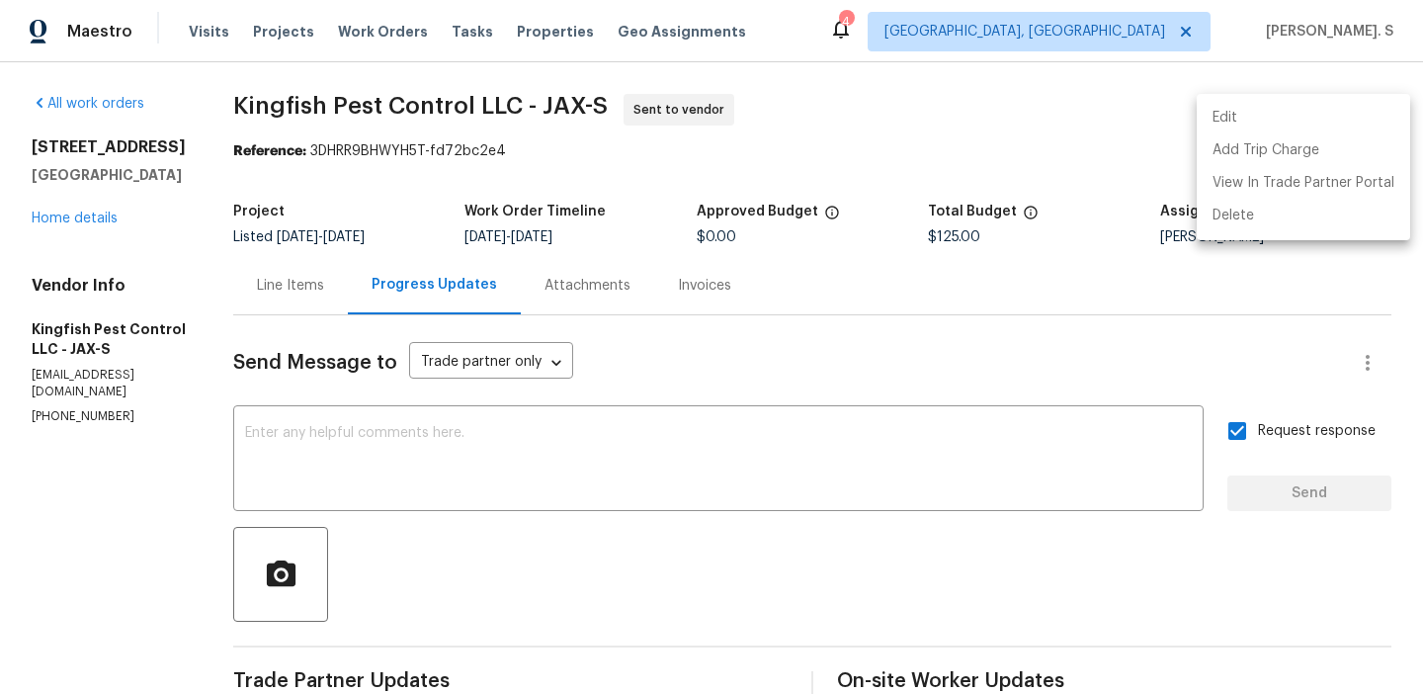
click at [569, 447] on div at bounding box center [711, 347] width 1423 height 694
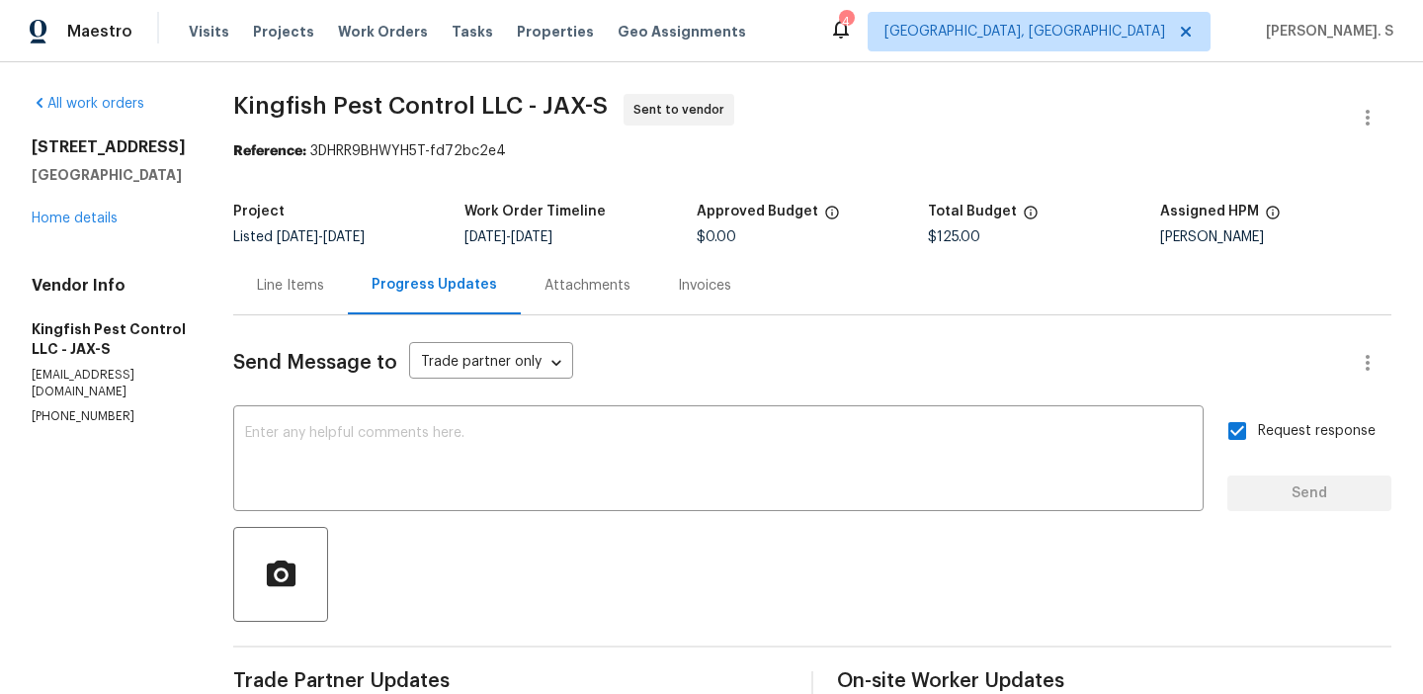
click at [569, 447] on textarea at bounding box center [718, 460] width 947 height 69
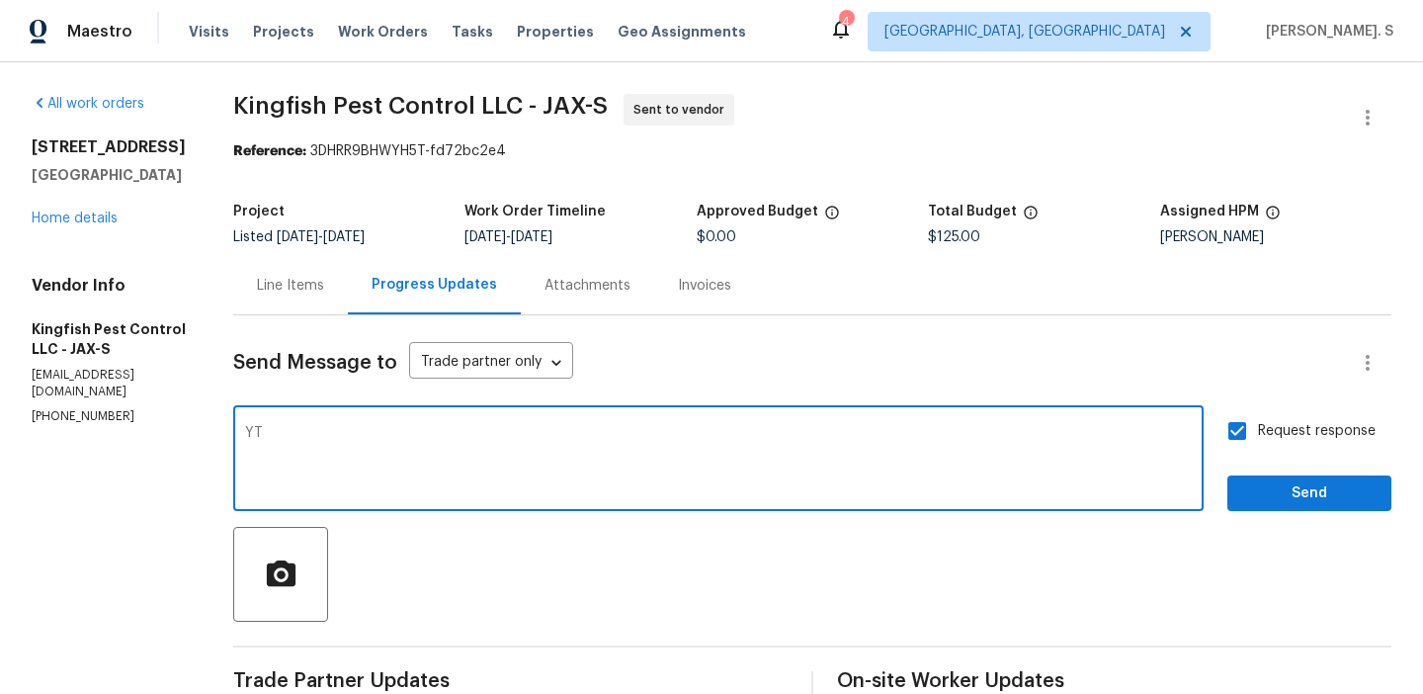
type textarea "Y"
paste textarea "rders must include before-photos (both close-up and wide-angle) and a complete …"
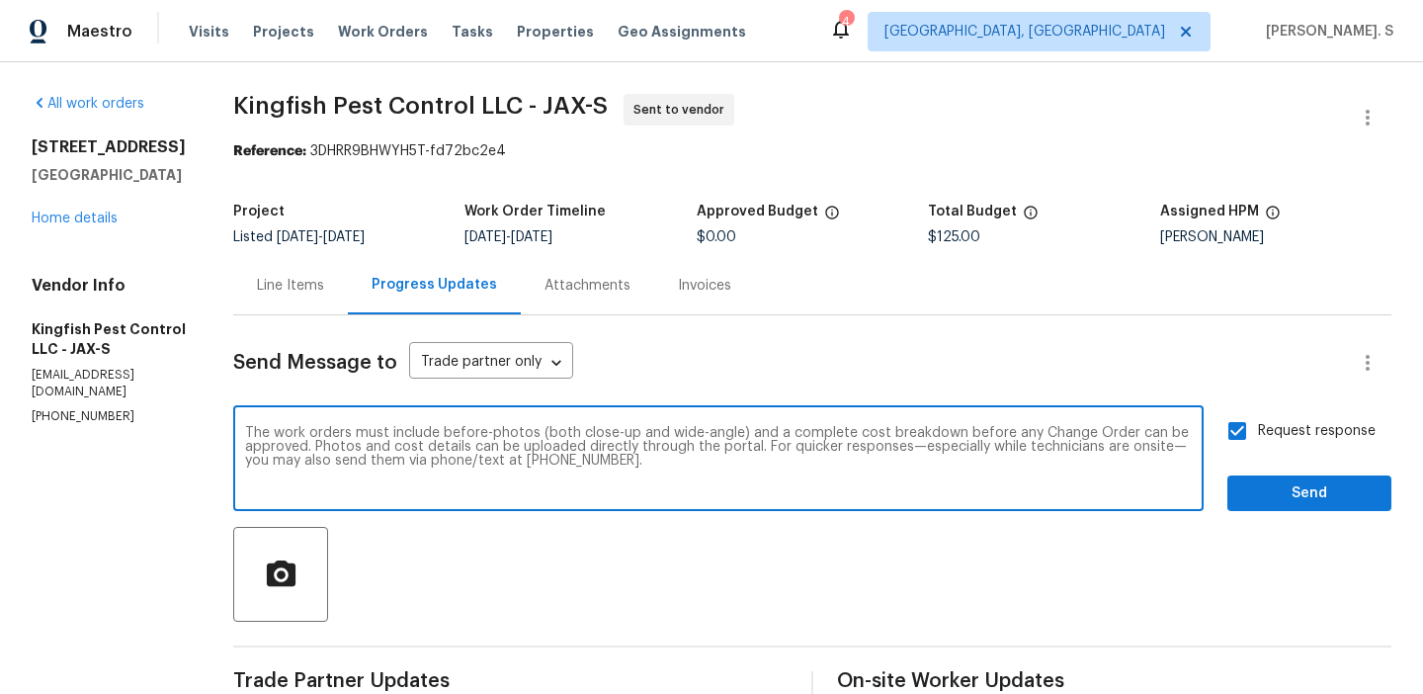
type textarea "The work orders must include before-photos (both close-up and wide-angle) and a…"
click at [1307, 496] on span "Send" at bounding box center [1309, 493] width 132 height 25
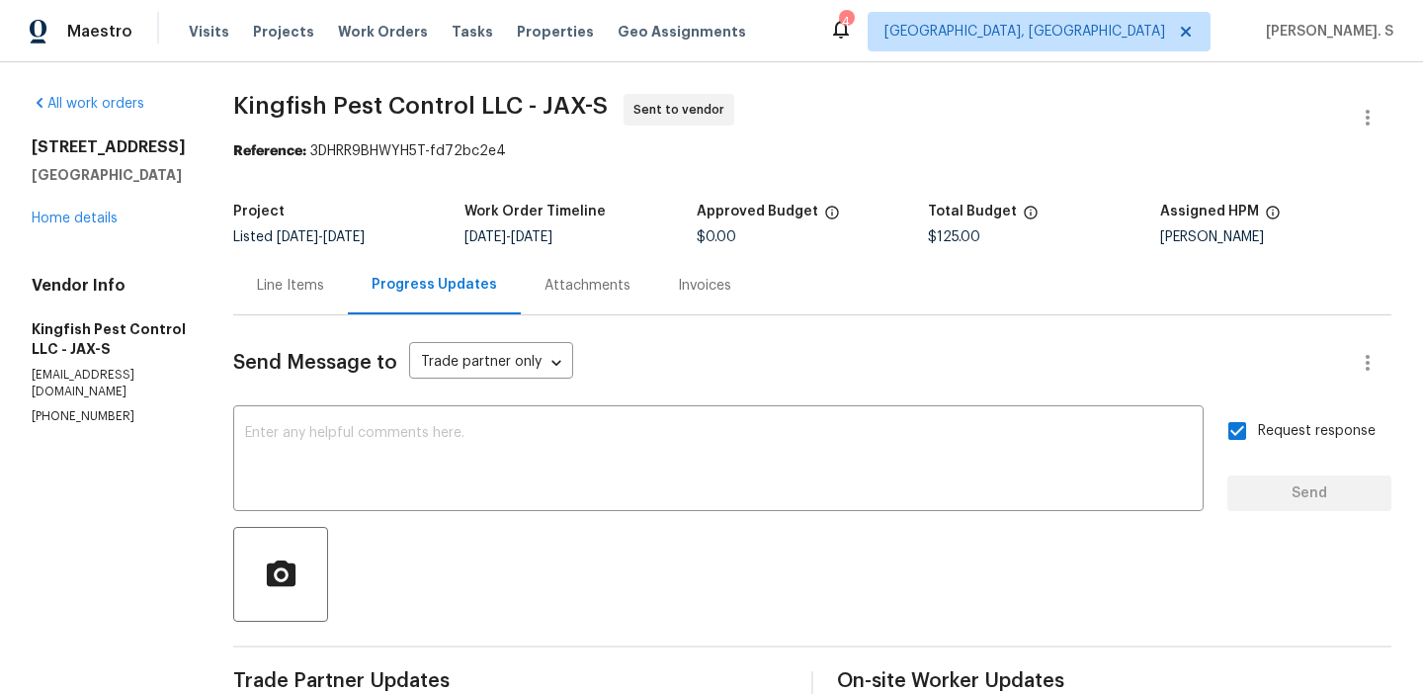
click at [324, 112] on span "Kingfish Pest Control LLC - JAX-S" at bounding box center [420, 106] width 375 height 24
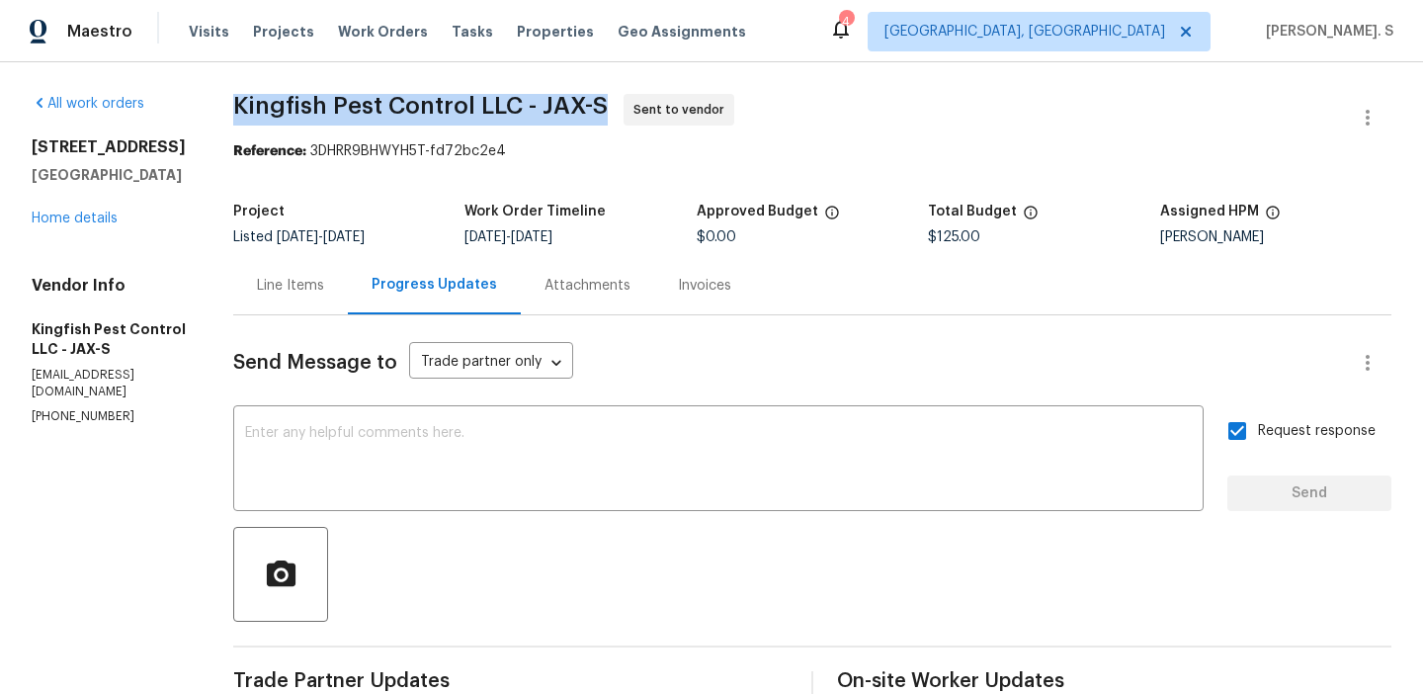
click at [324, 112] on span "Kingfish Pest Control LLC - JAX-S" at bounding box center [420, 106] width 375 height 24
copy span "Kingfish Pest Control LLC - JAX-S"
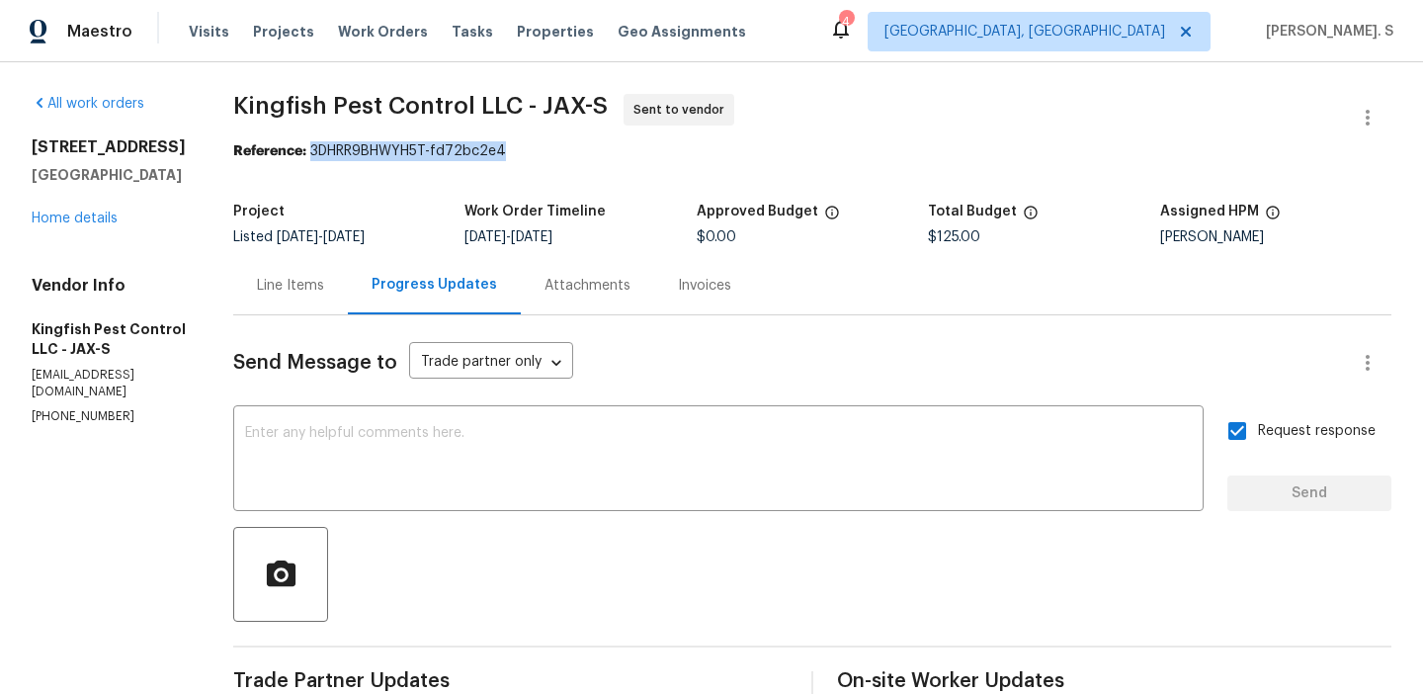
drag, startPoint x: 310, startPoint y: 154, endPoint x: 600, endPoint y: 154, distance: 289.6
click at [600, 154] on div "Reference: 3DHRR9BHWYH5T-fd72bc2e4" at bounding box center [812, 151] width 1158 height 20
copy div "3DHRR9BHWYH5T-fd72bc2e4"
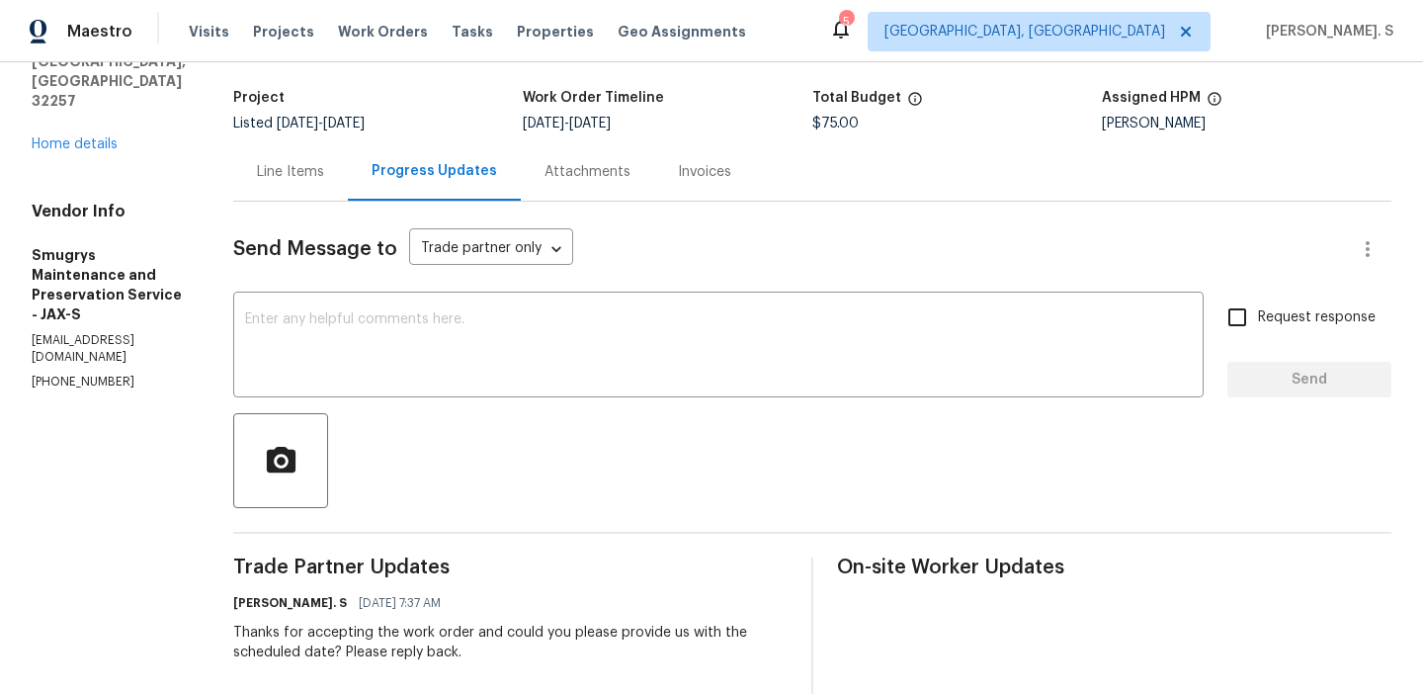
scroll to position [155, 0]
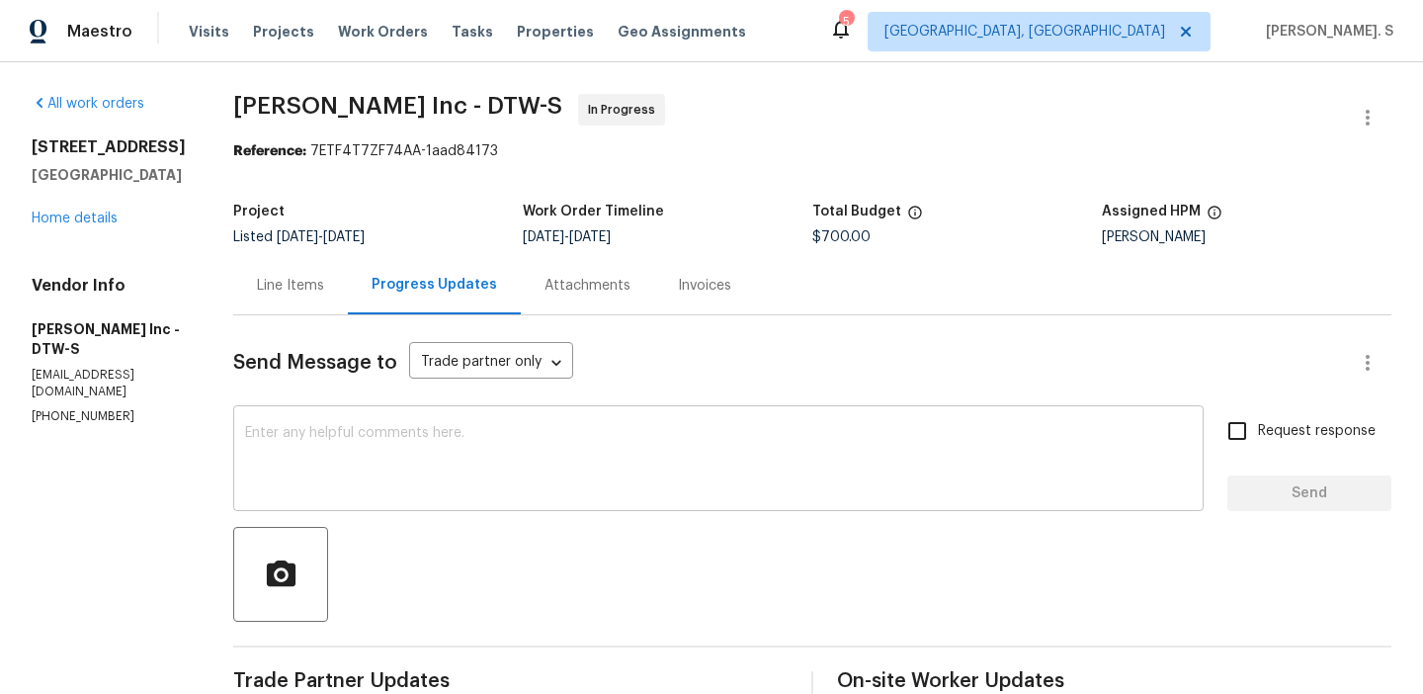
scroll to position [303, 0]
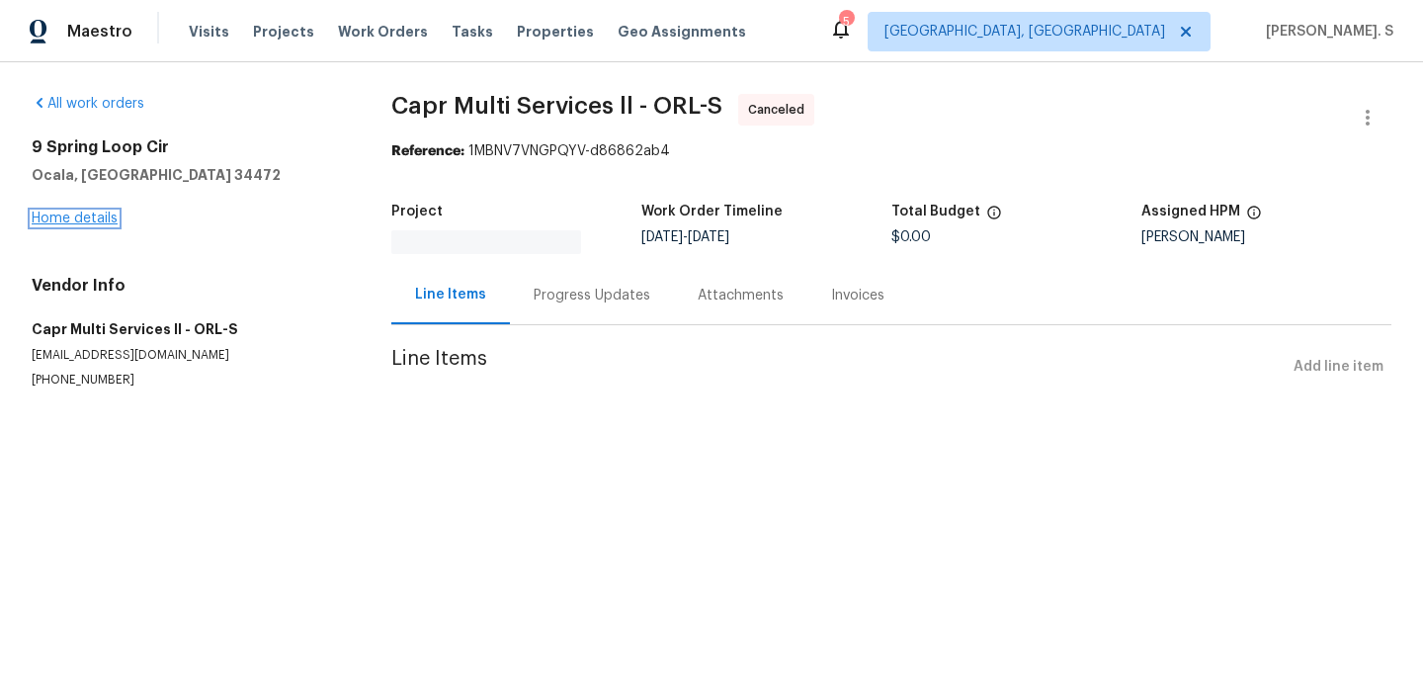
click at [56, 215] on link "Home details" at bounding box center [75, 218] width 86 height 14
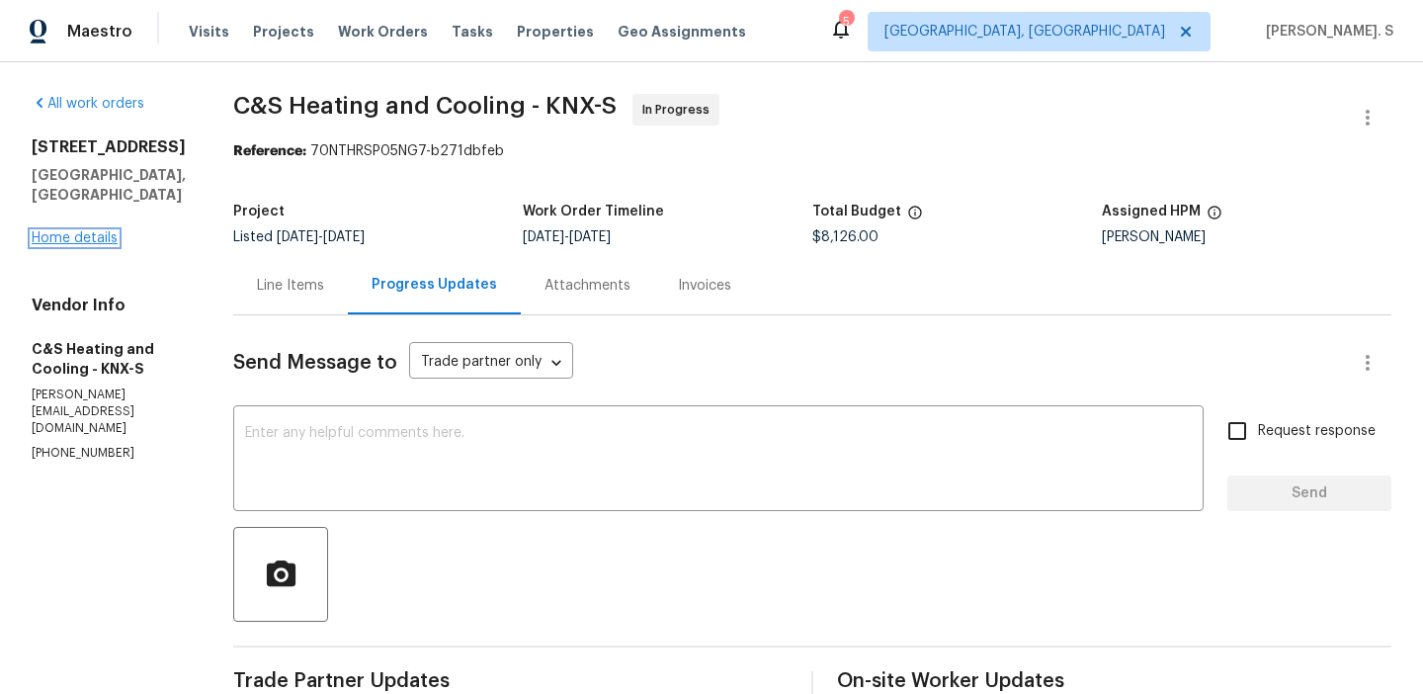
click at [87, 231] on link "Home details" at bounding box center [75, 238] width 86 height 14
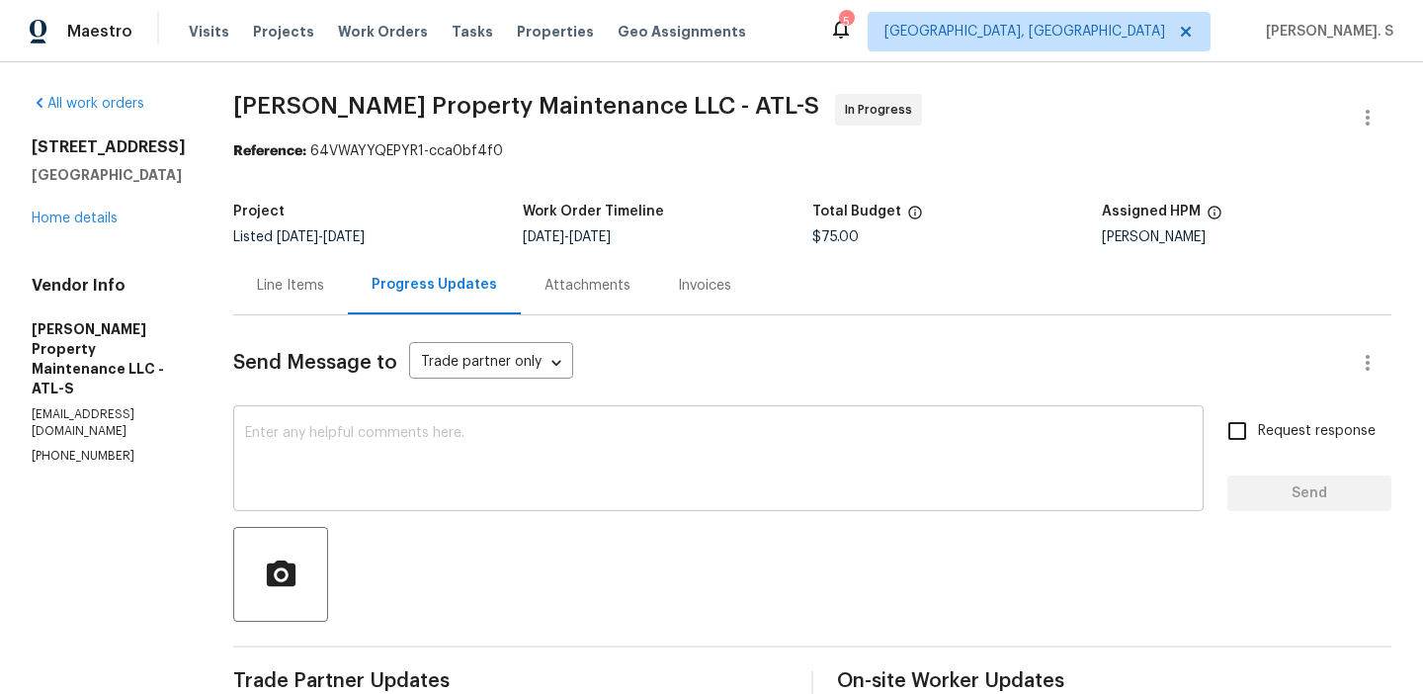
scroll to position [214, 0]
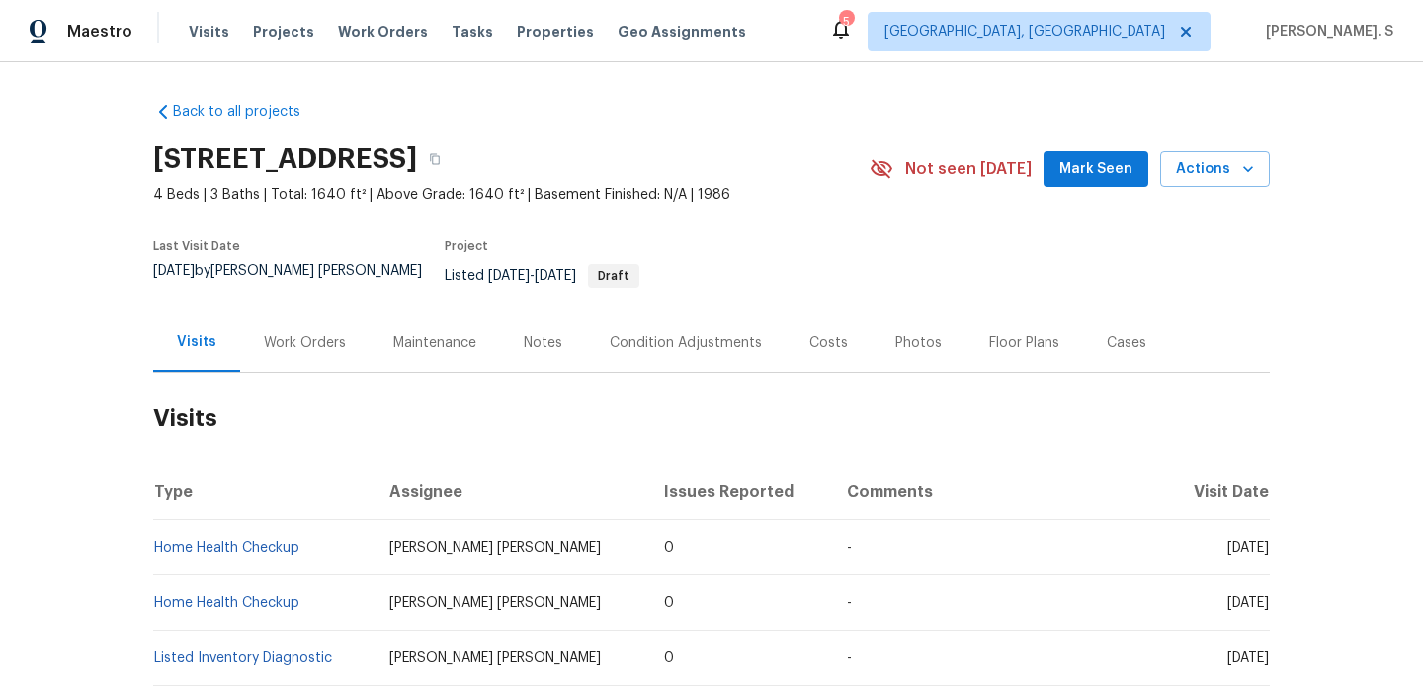
click at [340, 346] on div "Work Orders" at bounding box center [304, 342] width 129 height 58
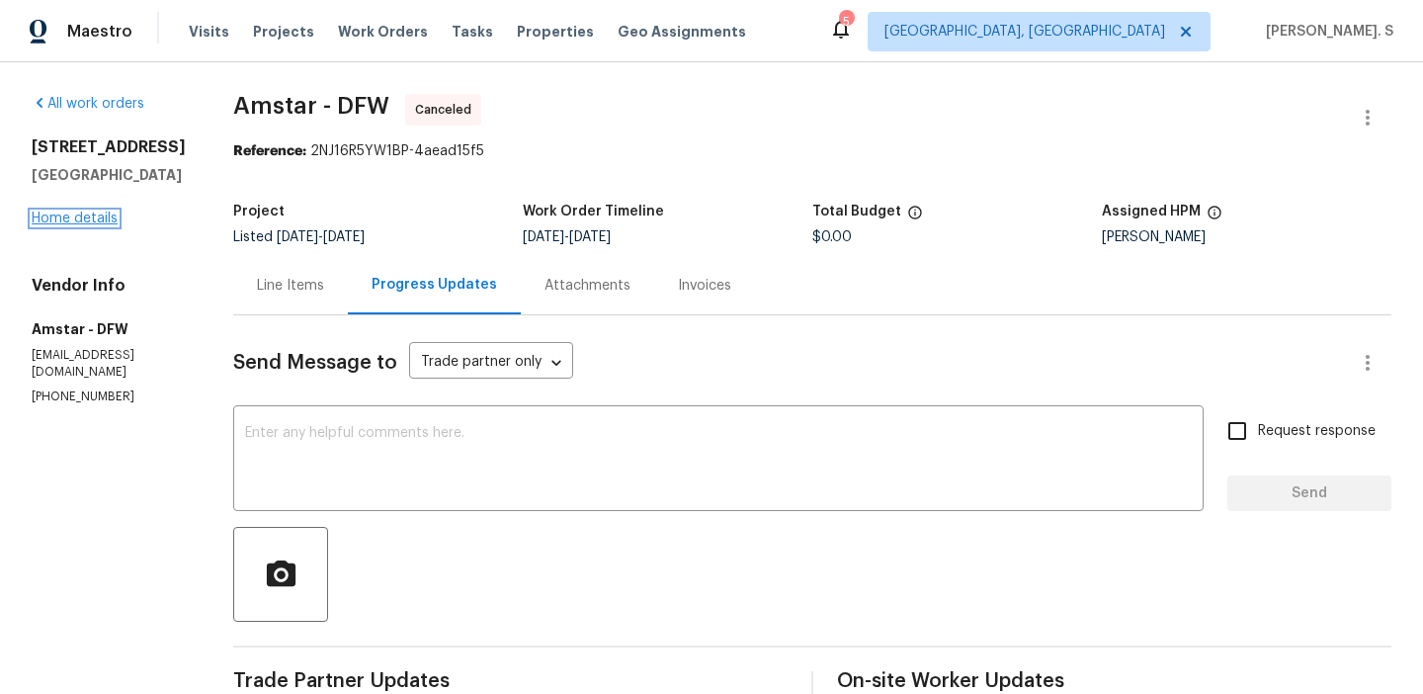
click at [68, 211] on link "Home details" at bounding box center [75, 218] width 86 height 14
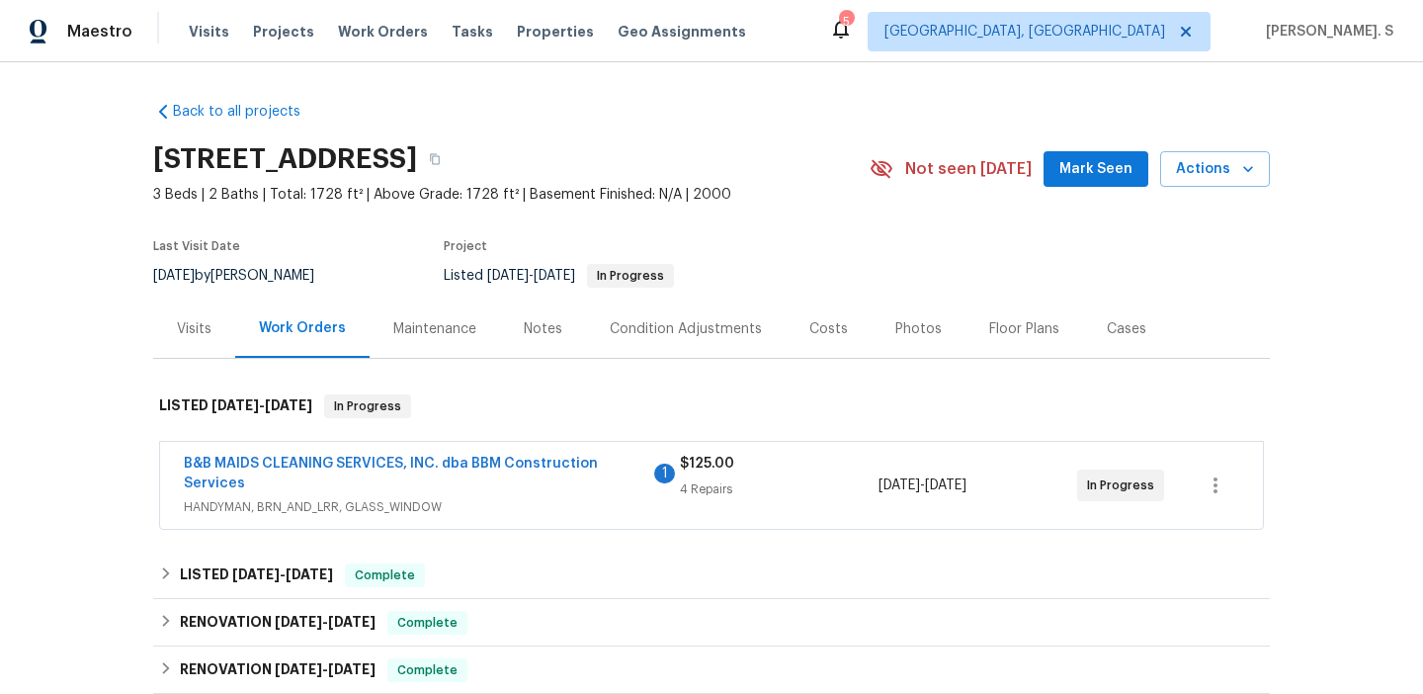
click at [551, 454] on span "B&B MAIDS CLEANING SERVICES, INC. dba BBM Construction Services" at bounding box center [416, 474] width 465 height 40
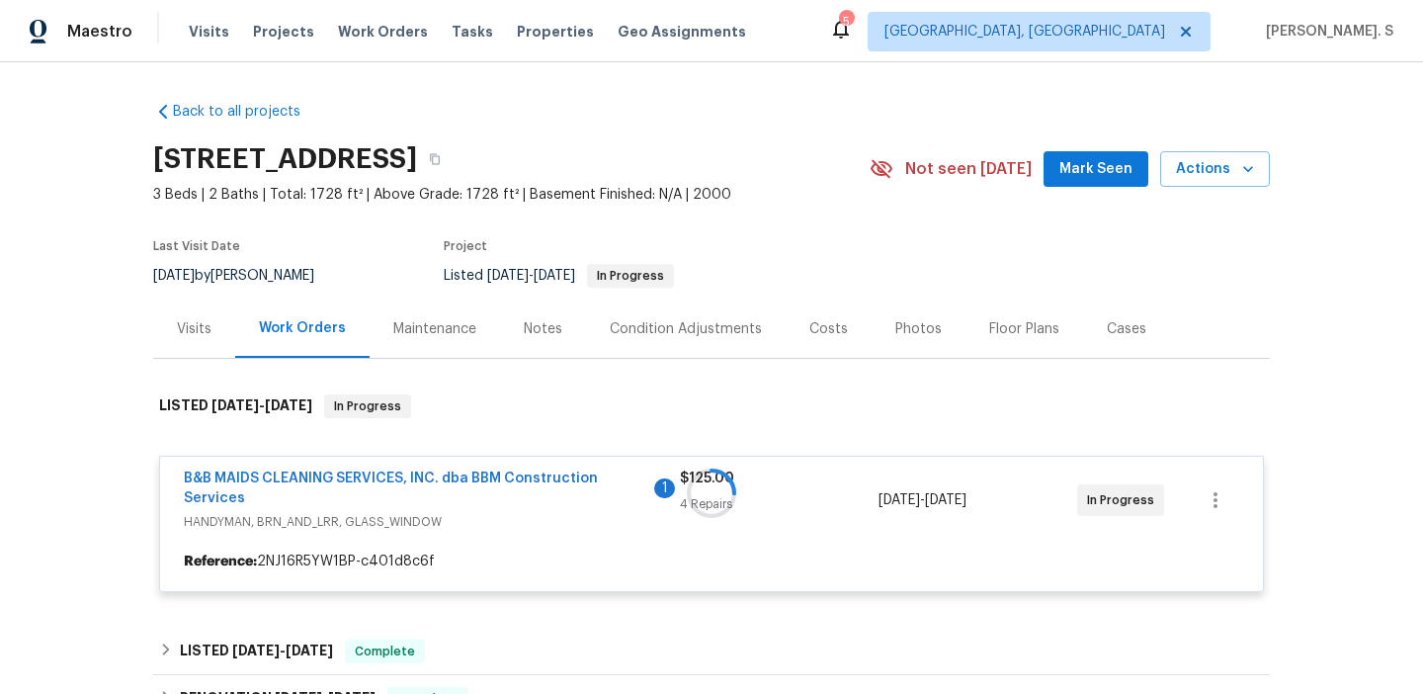
click at [552, 475] on div at bounding box center [711, 493] width 1117 height 237
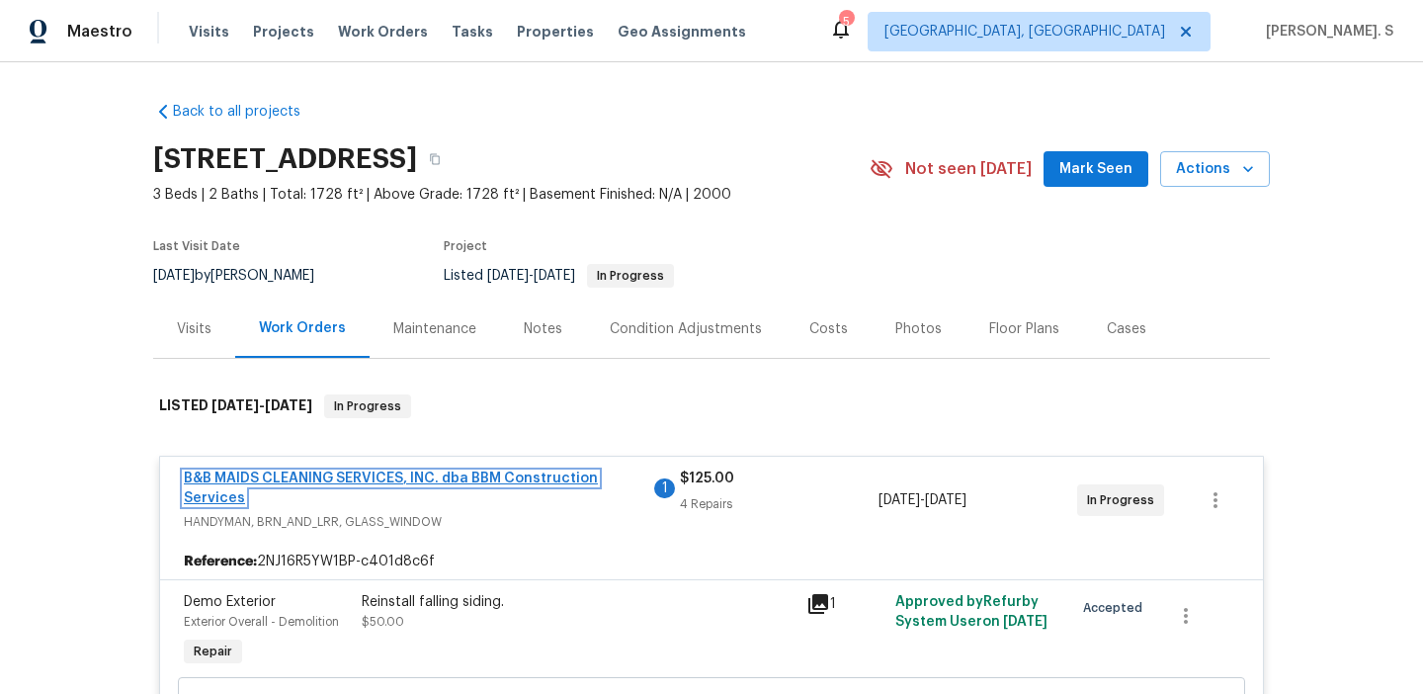
click at [517, 475] on link "B&B MAIDS CLEANING SERVICES, INC. dba BBM Construction Services" at bounding box center [391, 488] width 414 height 34
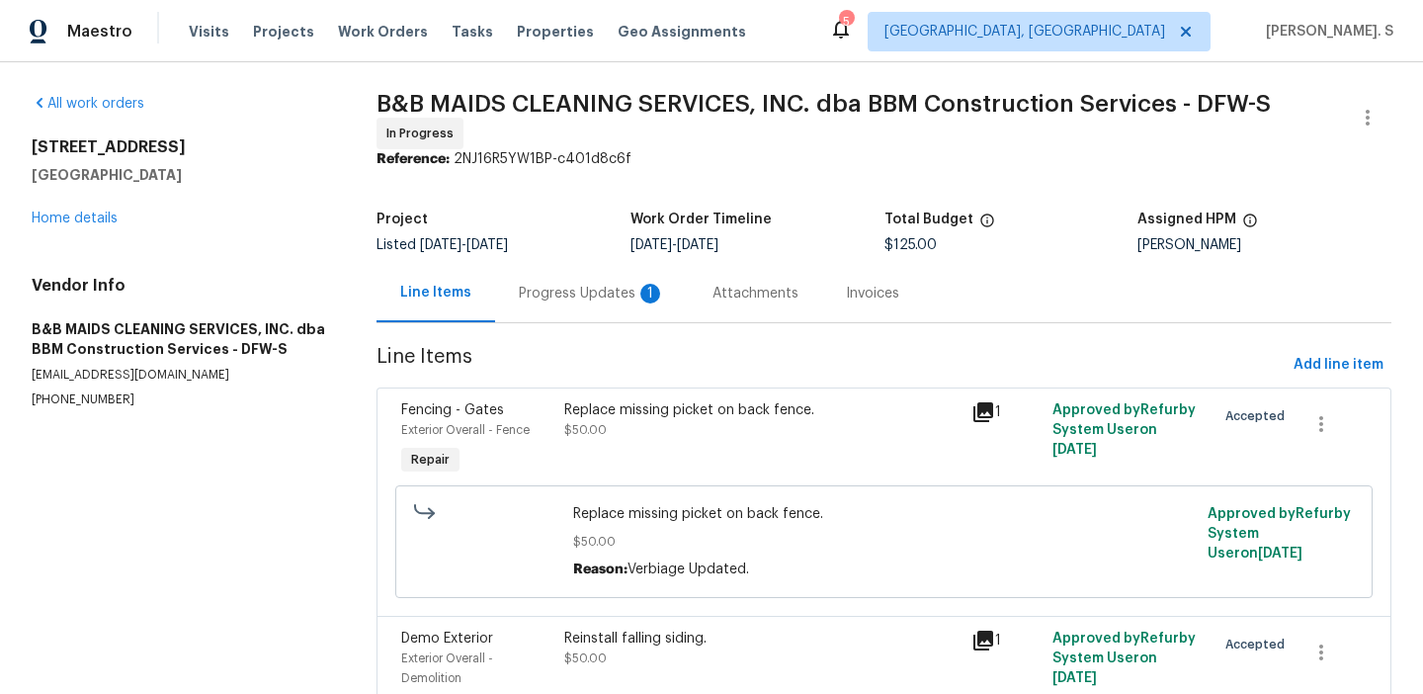
click at [579, 302] on div "Progress Updates 1" at bounding box center [592, 293] width 194 height 58
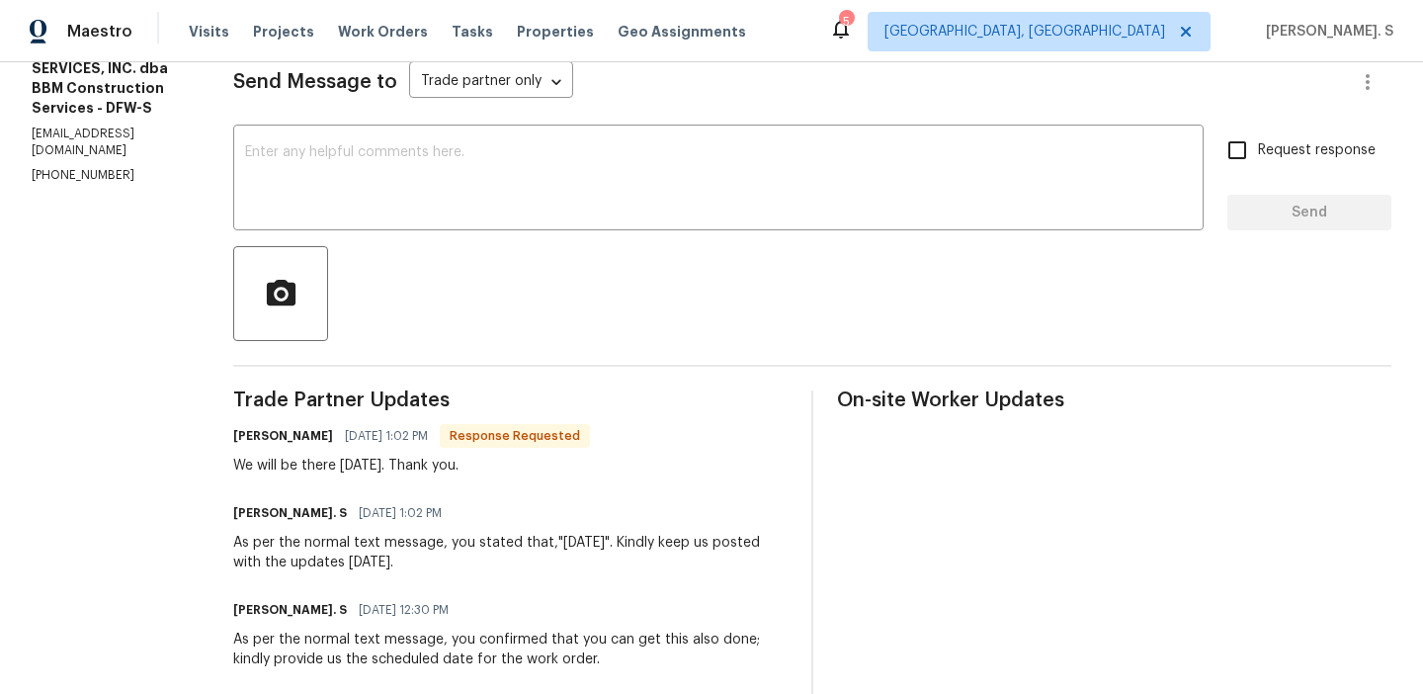
scroll to position [298, 0]
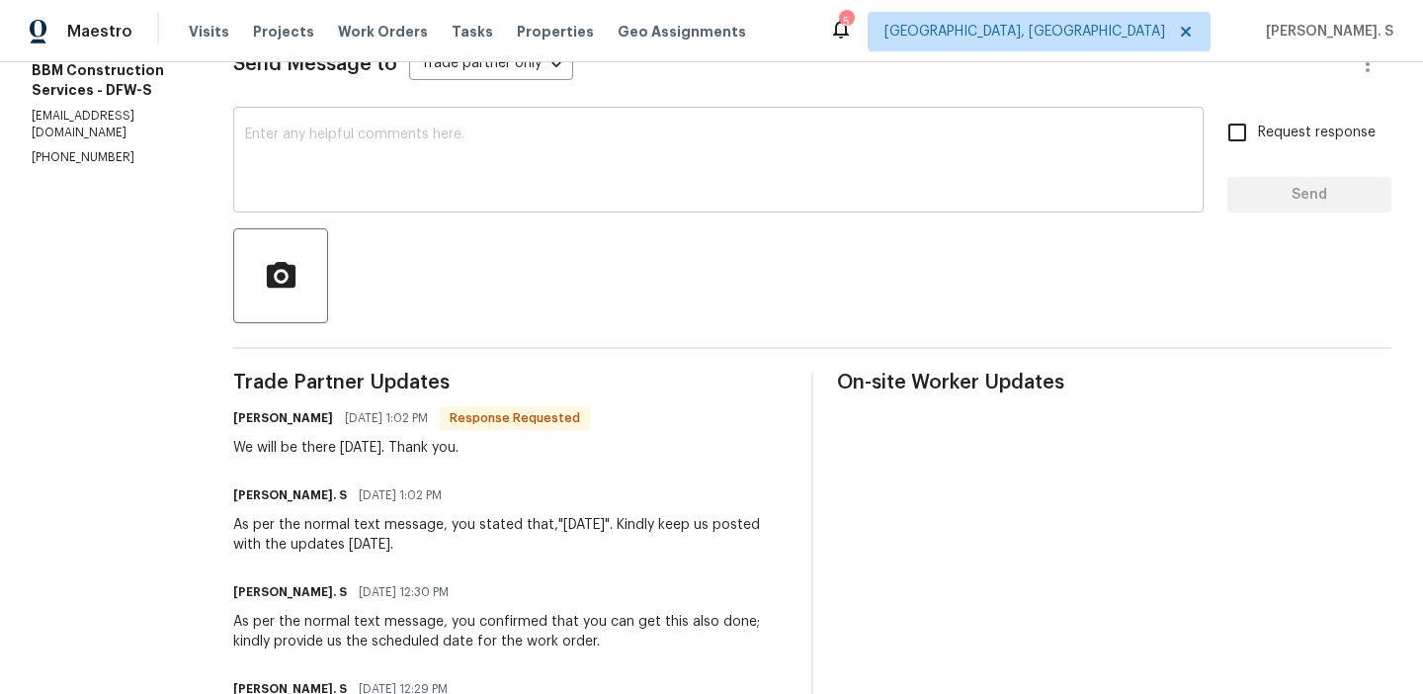
click at [558, 208] on div "x ​" at bounding box center [718, 162] width 971 height 101
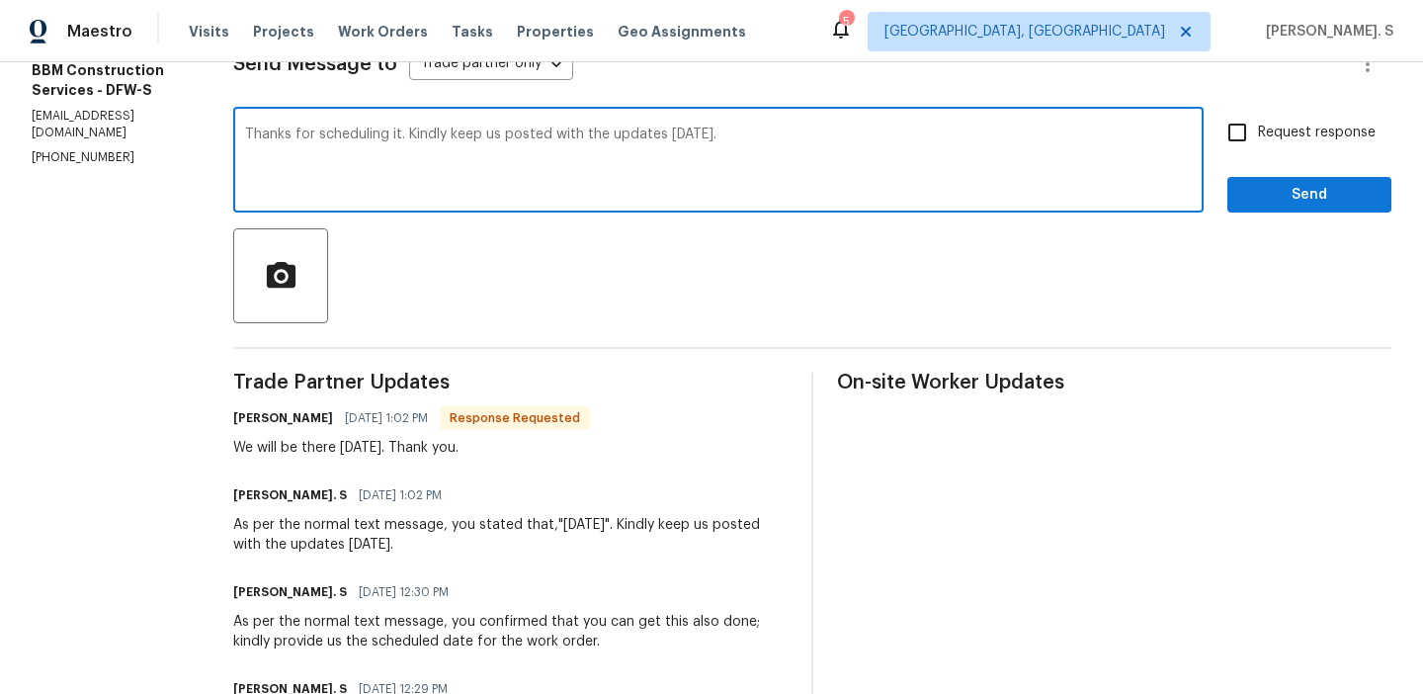
type textarea "Thanks for scheduling it. Kindly keep us posted with the updates tomorrow."
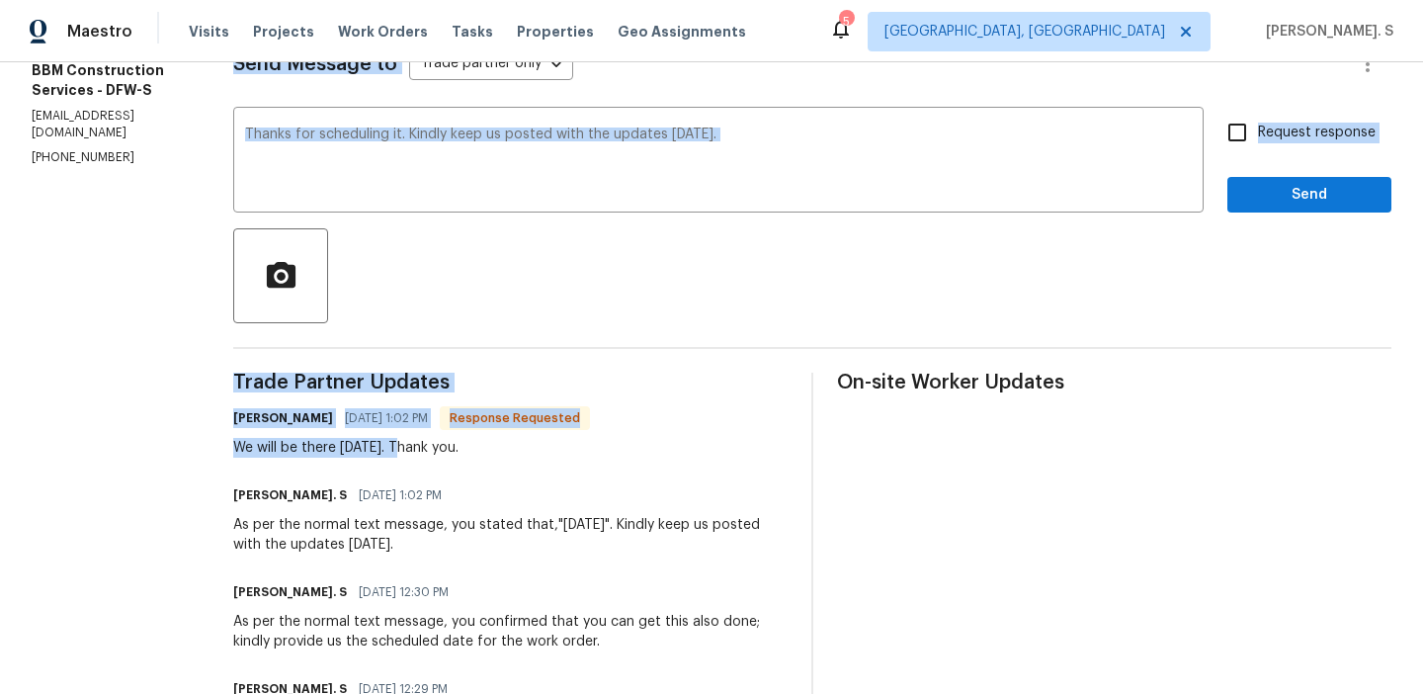
drag, startPoint x: 472, startPoint y: 449, endPoint x: 275, endPoint y: 449, distance: 197.7
click at [275, 449] on div "All work orders 4925 Prestwick Dr Fort Worth, TX 76135 Home details Vendor Info…" at bounding box center [711, 527] width 1423 height 1526
copy div "B&B MAIDS CLEANING SERVICES, INC. dba BBM Construction Services - DFW-S In Prog…"
click at [699, 370] on div "Send Message to Trade partner only Trade partner only ​ Thanks for scheduling i…" at bounding box center [812, 637] width 1158 height 1241
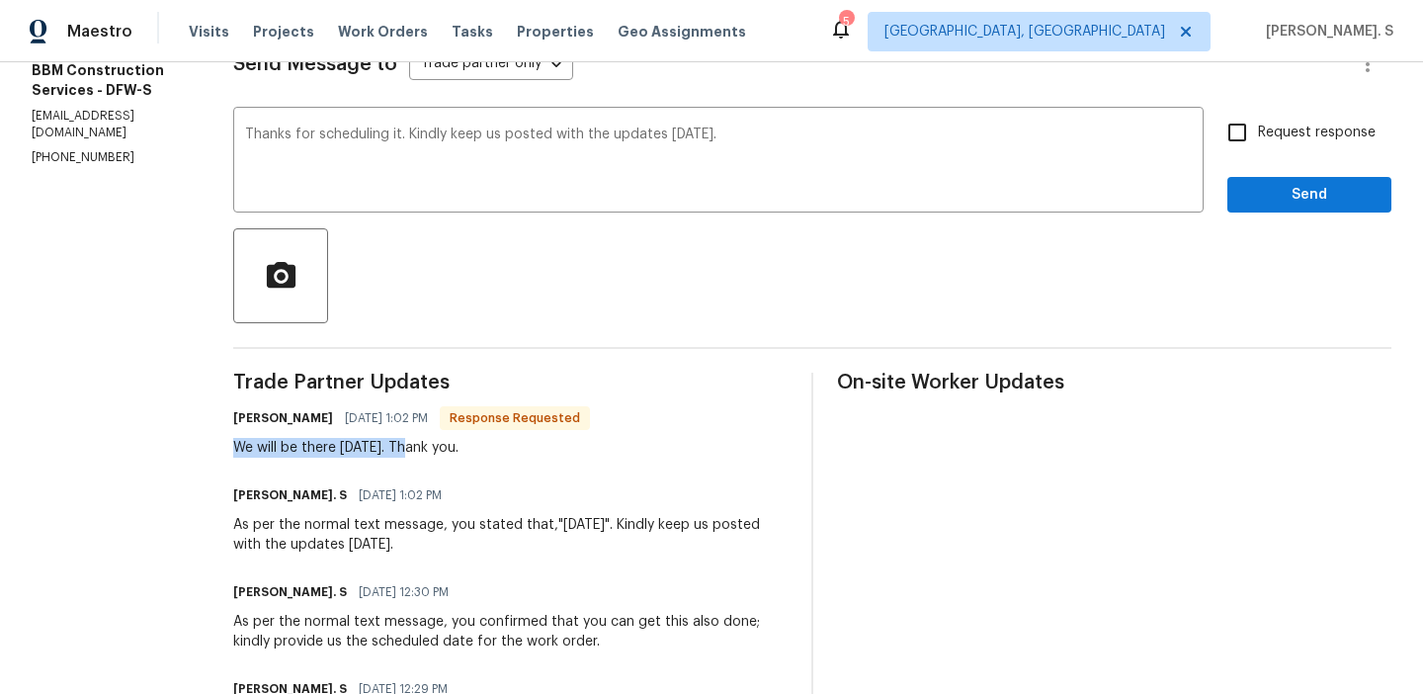
copy div "We will be there tomorrow."
drag, startPoint x: 479, startPoint y: 445, endPoint x: 288, endPoint y: 456, distance: 192.0
click at [290, 451] on div "All work orders 4925 Prestwick Dr Fort Worth, TX 76135 Home details Vendor Info…" at bounding box center [711, 527] width 1423 height 1526
click at [1257, 141] on input "Request response" at bounding box center [1238, 133] width 42 height 42
checkbox input "true"
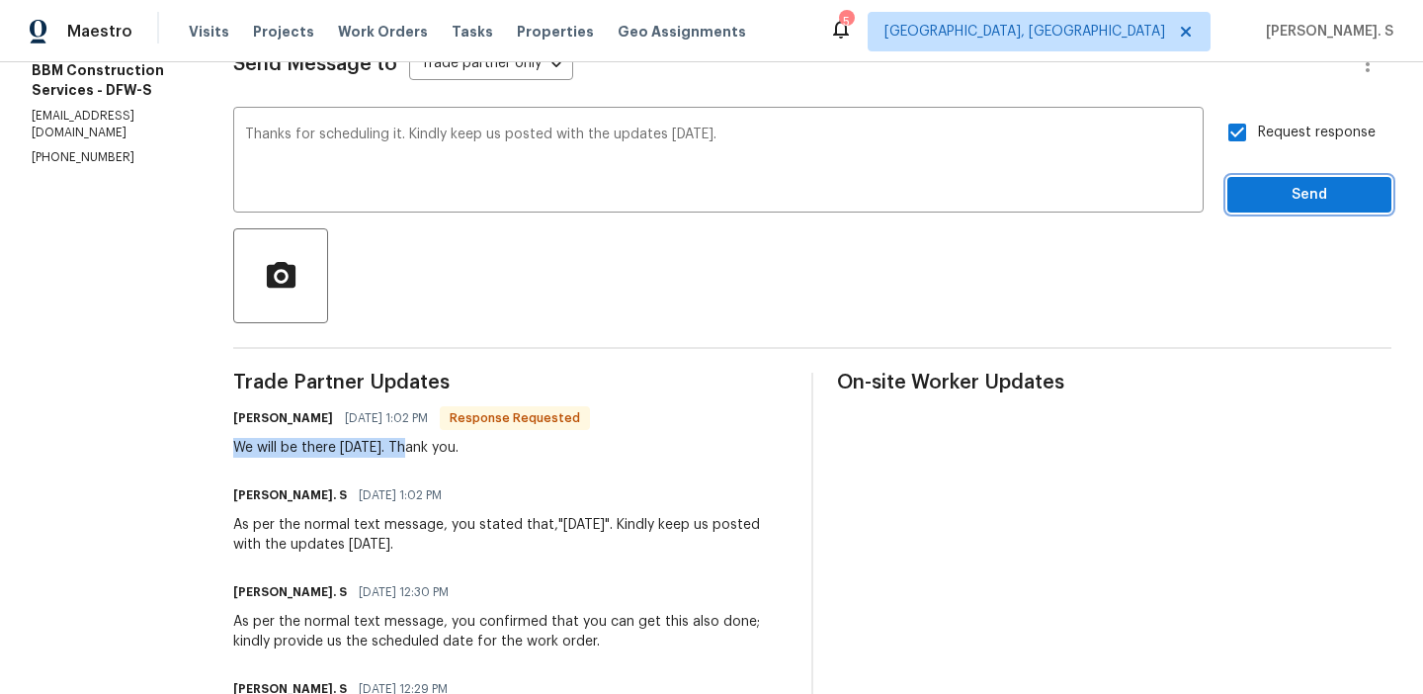
click at [1257, 183] on span "Send" at bounding box center [1309, 195] width 132 height 25
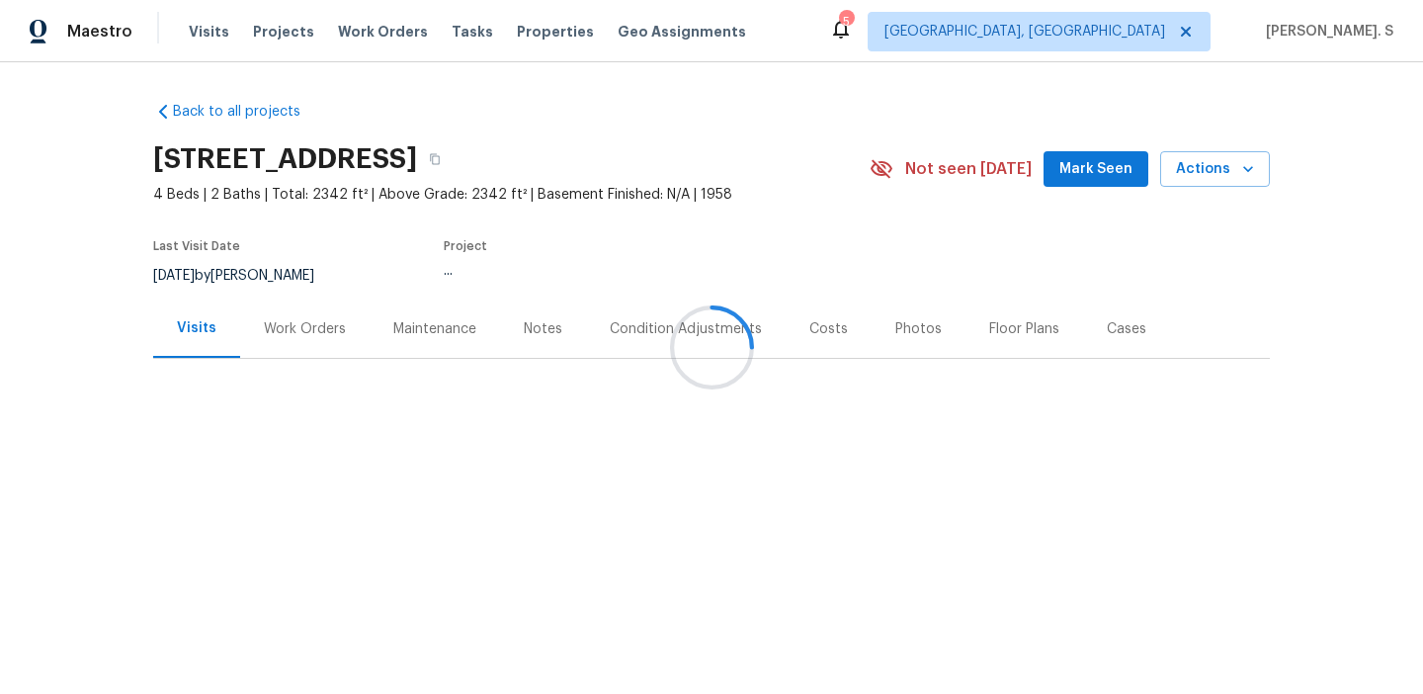
click at [355, 348] on div at bounding box center [711, 347] width 1423 height 694
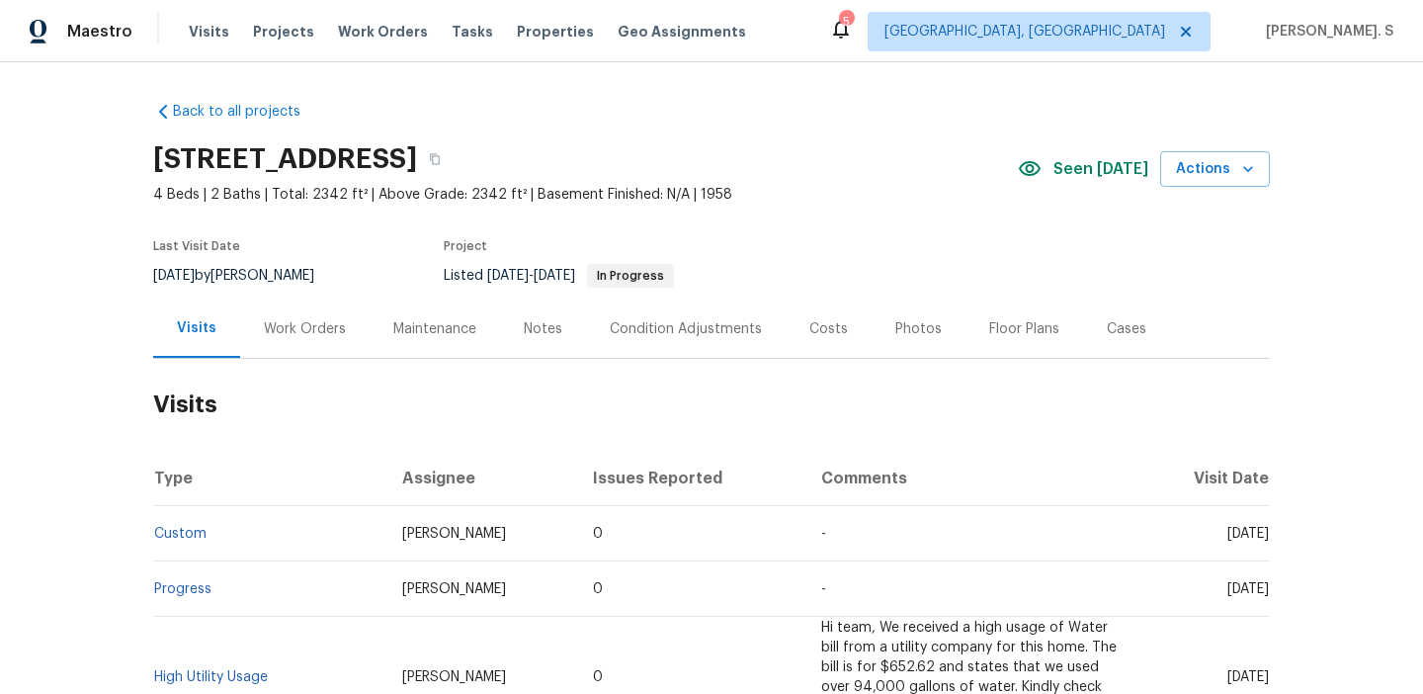
click at [338, 348] on div "Work Orders" at bounding box center [304, 328] width 129 height 58
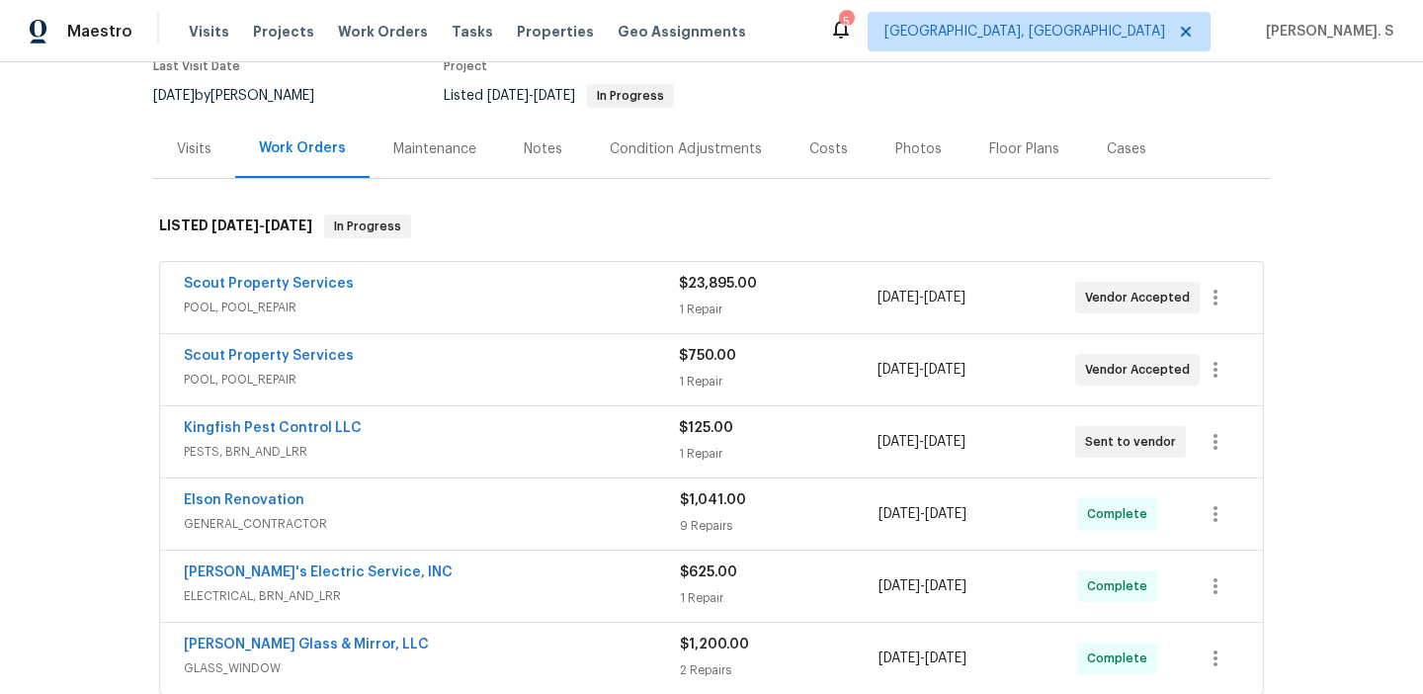
scroll to position [203, 0]
